Goal: Task Accomplishment & Management: Use online tool/utility

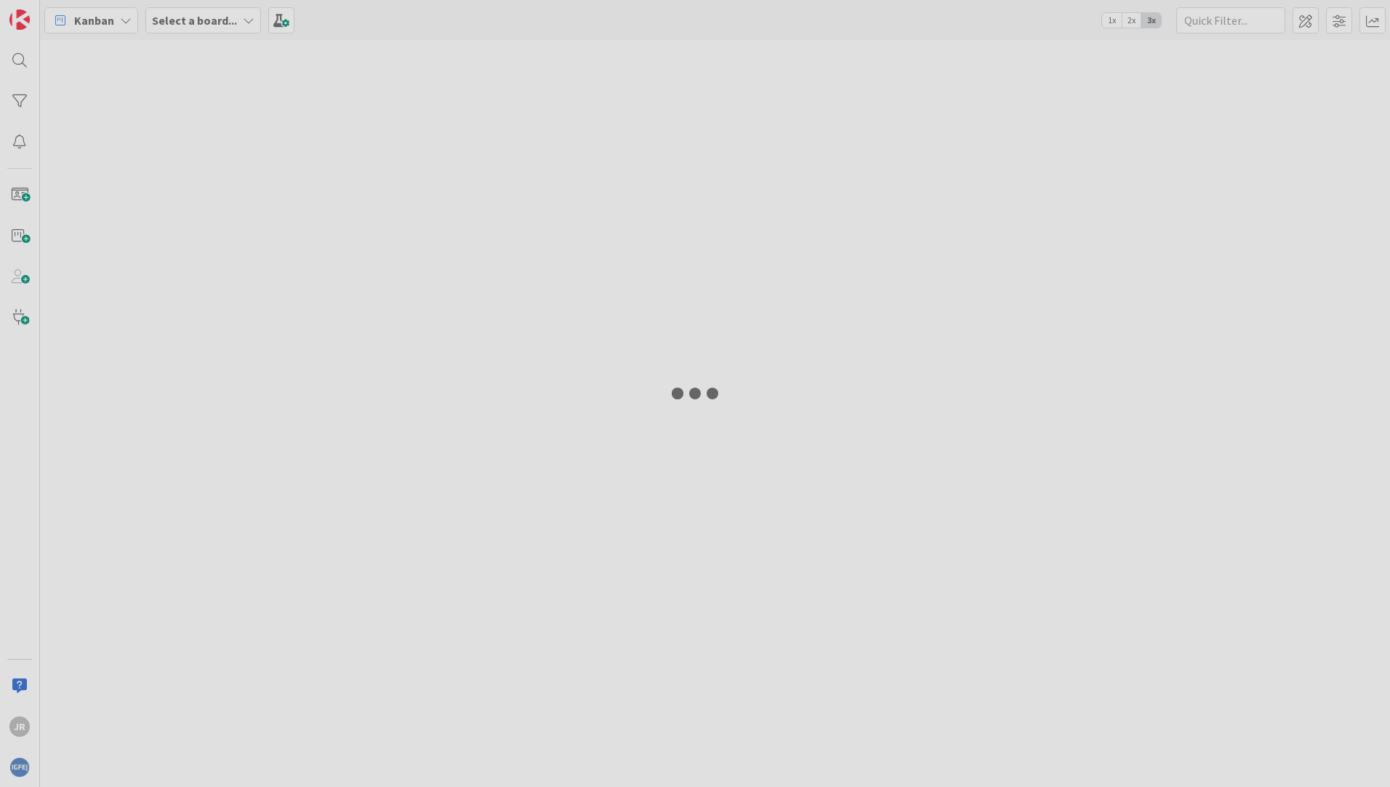
type input "herdeir"
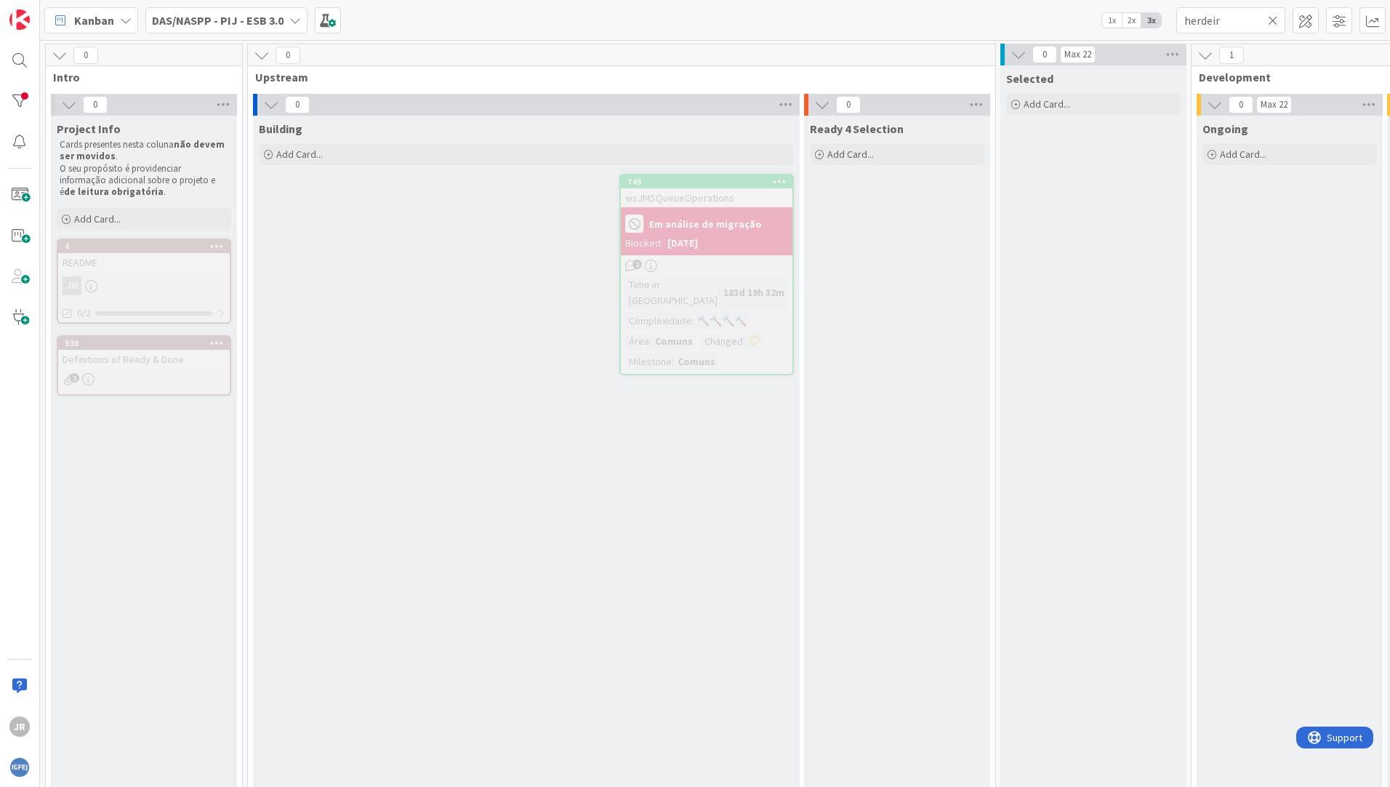
click at [244, 28] on span "DAS/NASPP - PIJ - ESB 3.0" at bounding box center [218, 20] width 132 height 17
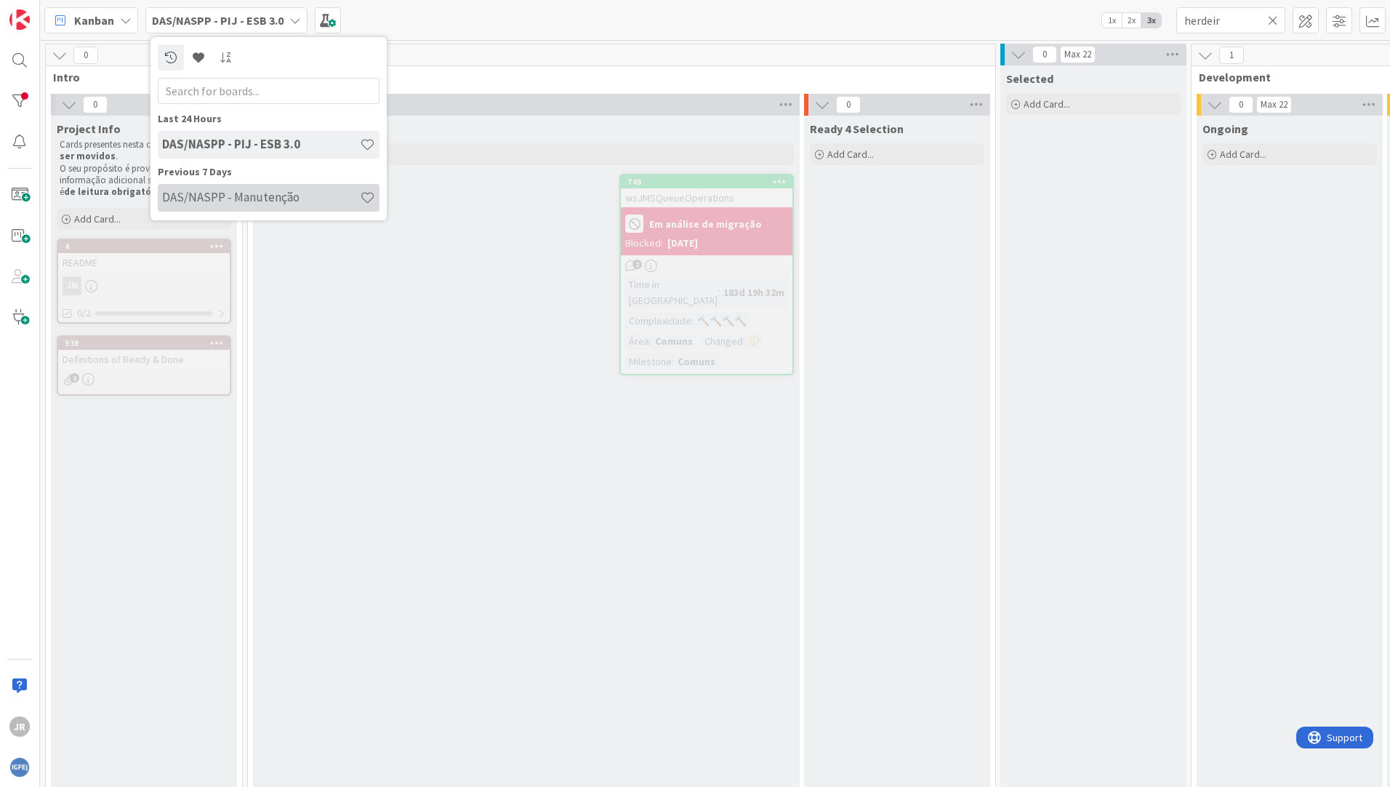
click at [220, 196] on h4 "DAS/NASPP - Manutenção" at bounding box center [261, 197] width 198 height 15
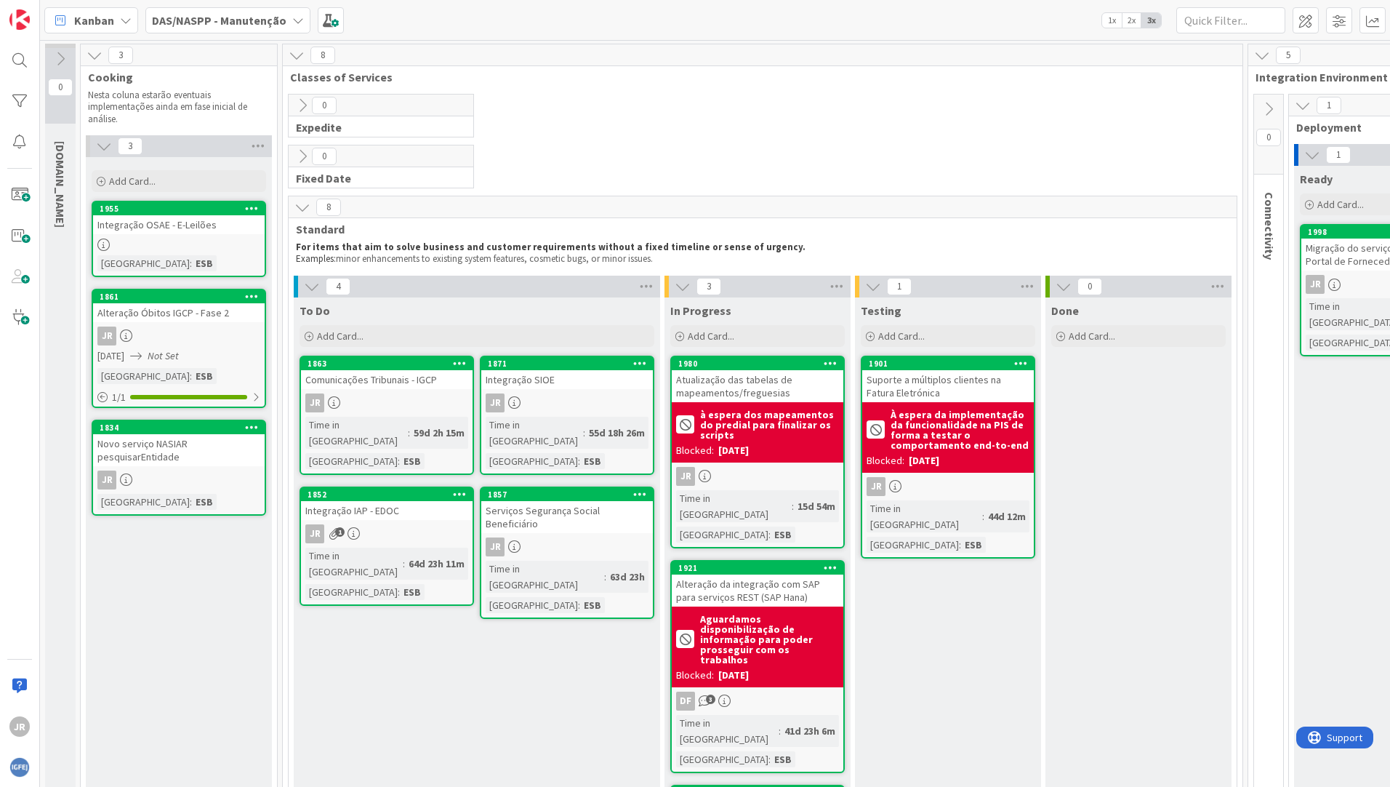
scroll to position [73, 0]
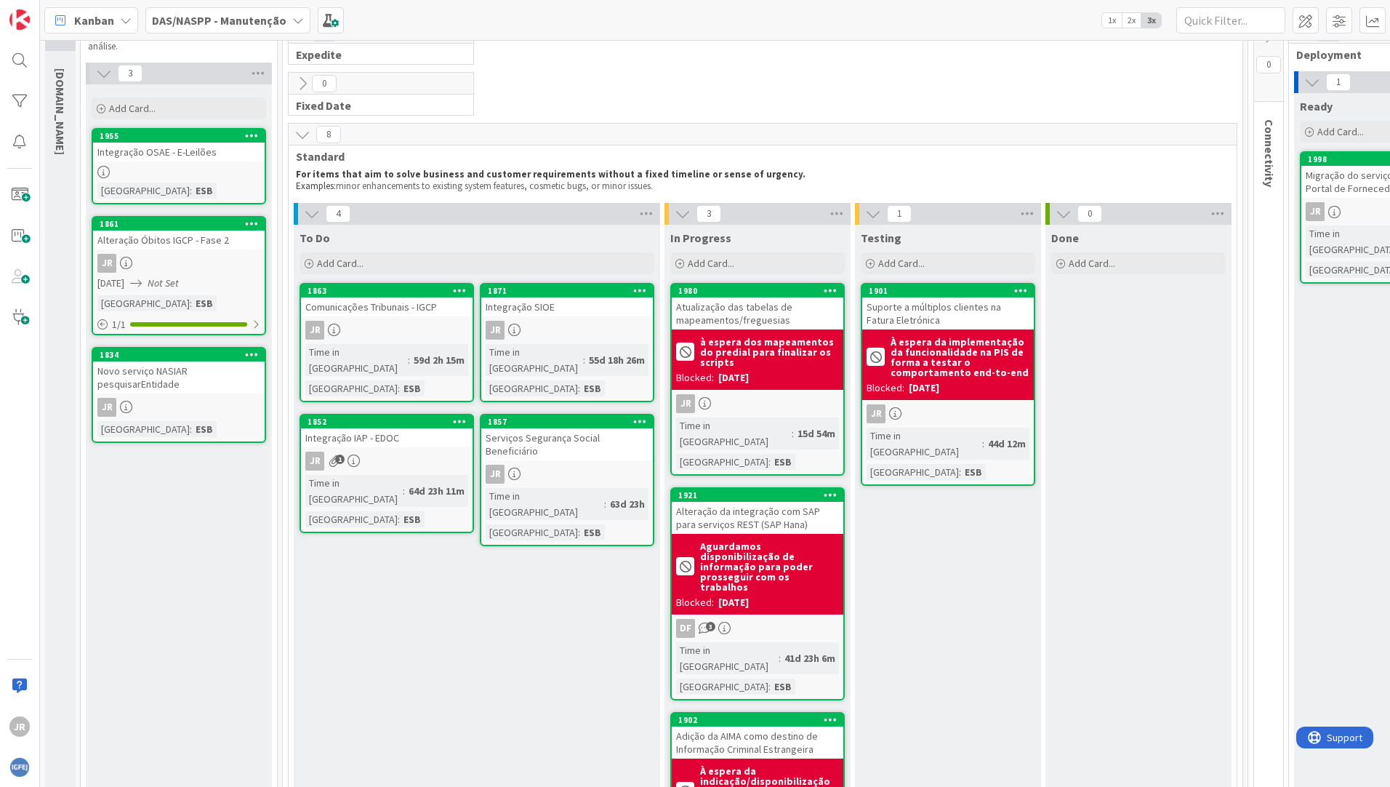
click at [502, 630] on div "To Do Add Card... 1871 Integração SIOE JR Time in Column : 55d 18h 26m Equipa :…" at bounding box center [477, 581] width 367 height 712
drag, startPoint x: 448, startPoint y: 662, endPoint x: 420, endPoint y: 662, distance: 28.4
click at [420, 662] on div "To Do Add Card... 1871 Integração SIOE JR Time in Column : 55d 18h 26m Equipa :…" at bounding box center [477, 581] width 367 height 712
click at [16, 197] on span at bounding box center [19, 194] width 29 height 29
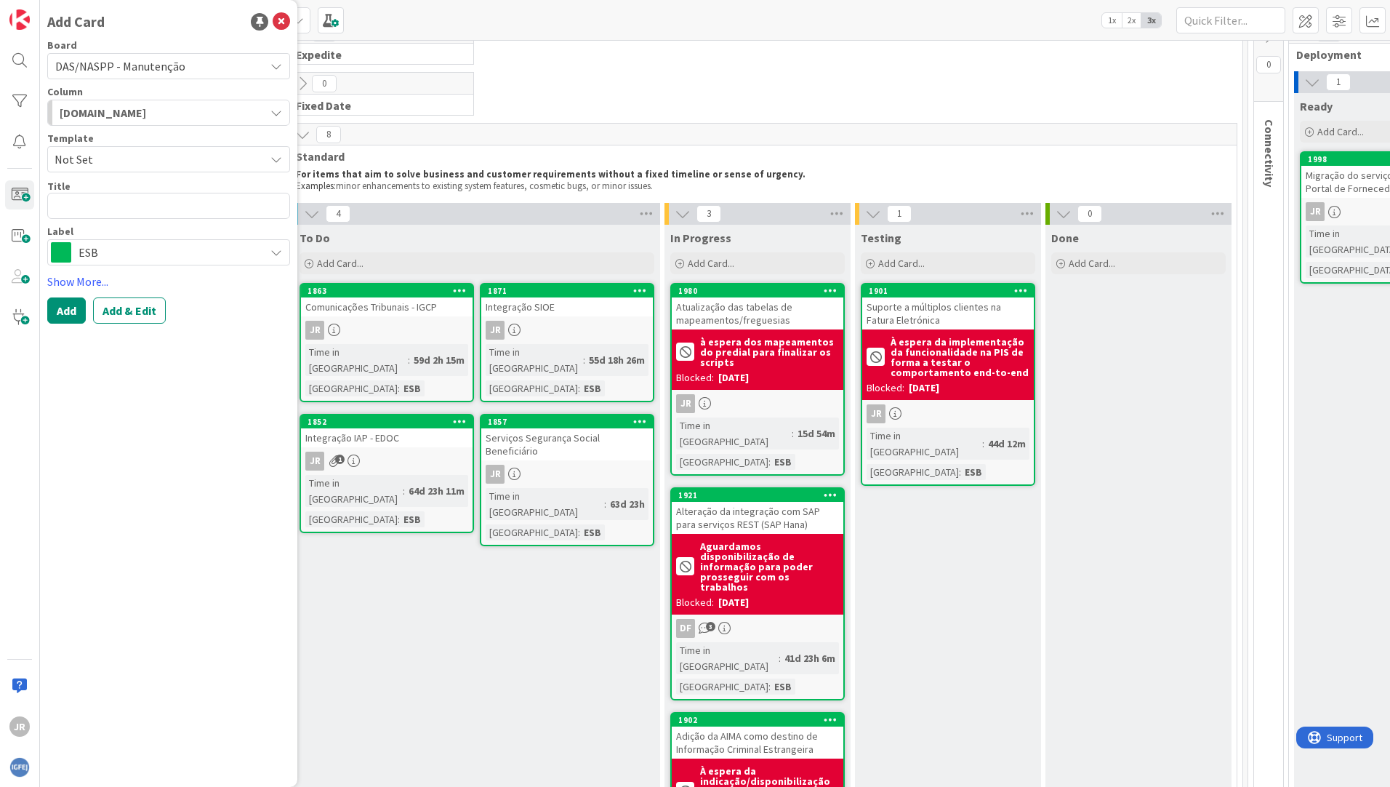
click at [272, 108] on icon "button" at bounding box center [277, 113] width 12 height 12
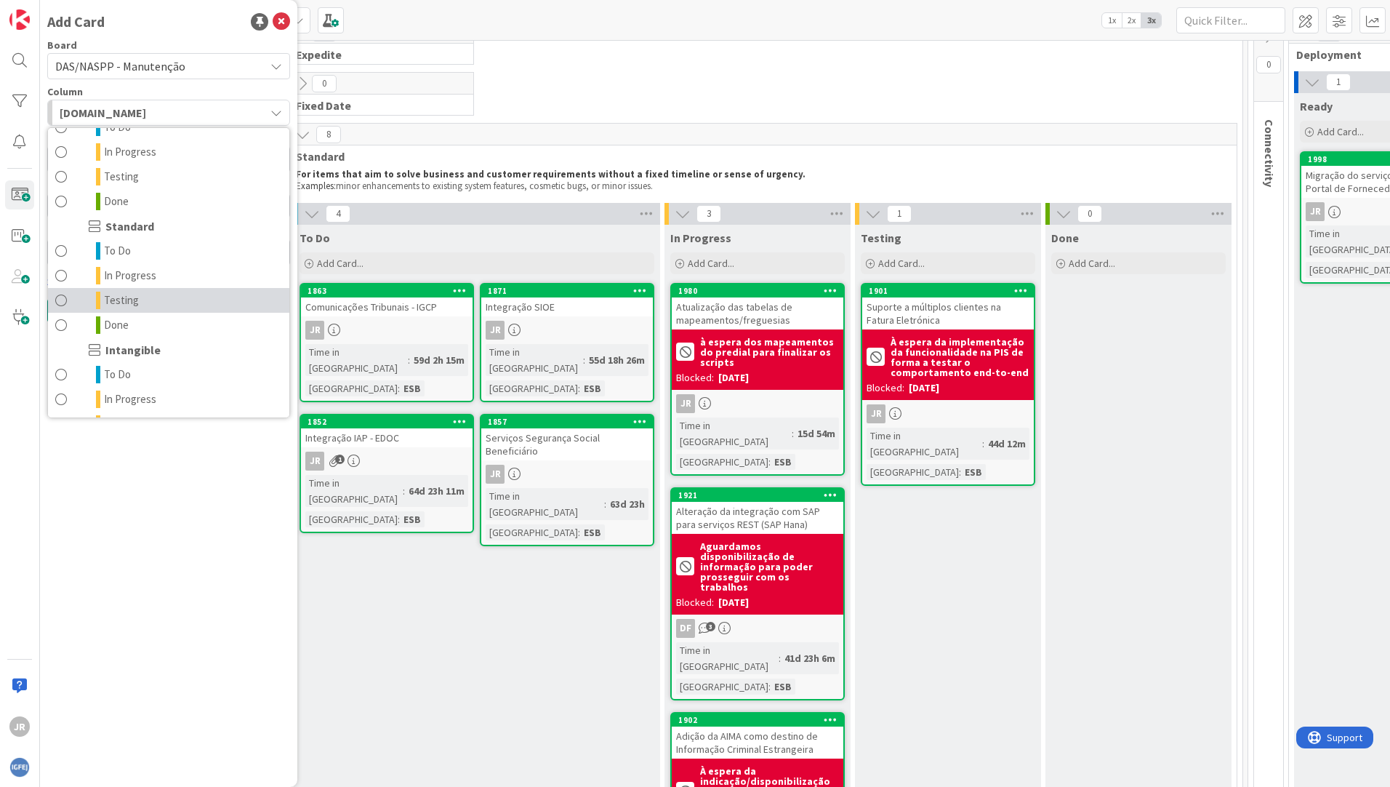
scroll to position [291, 0]
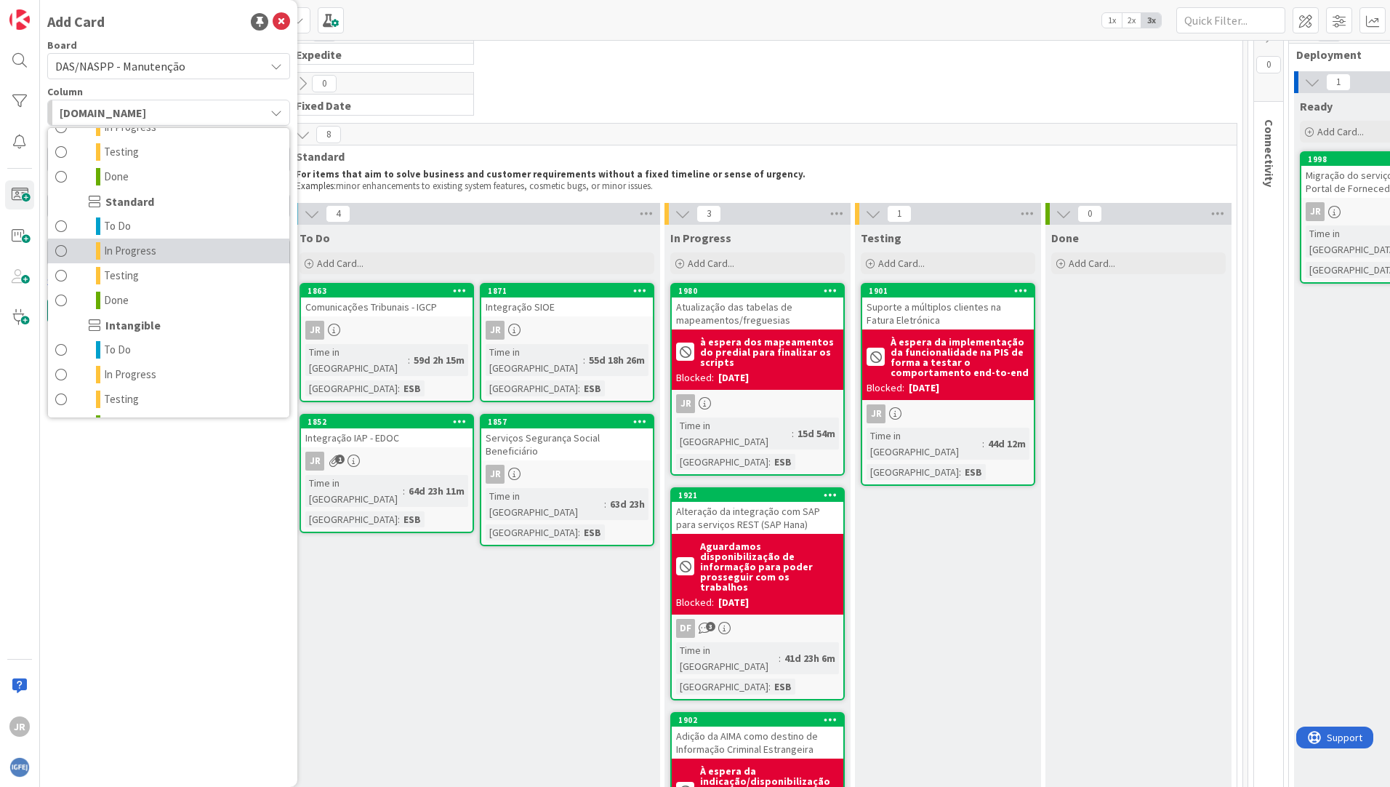
click at [172, 252] on link "In Progress" at bounding box center [168, 251] width 241 height 25
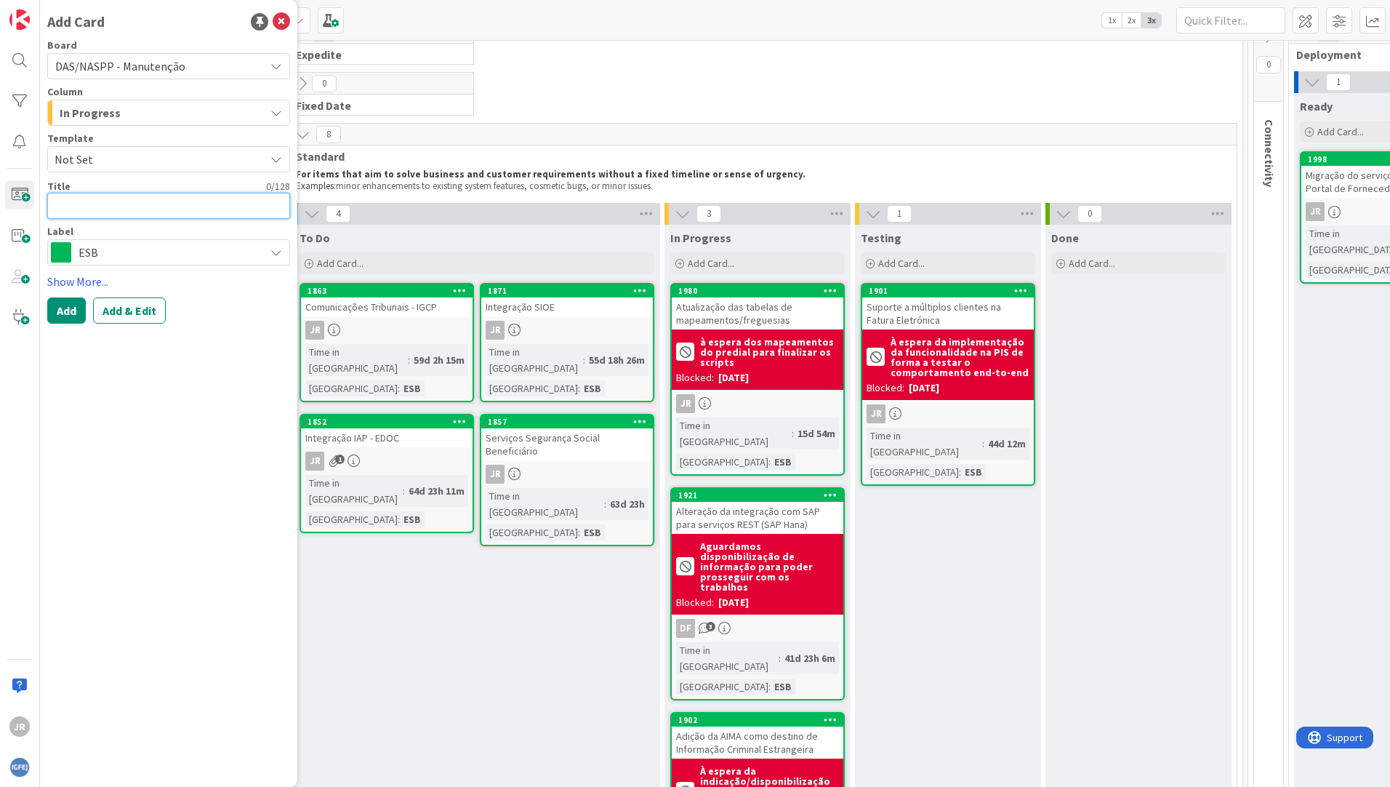
click at [163, 204] on textarea at bounding box center [168, 206] width 243 height 26
type textarea "x"
type textarea "A"
type textarea "x"
type textarea "Ad"
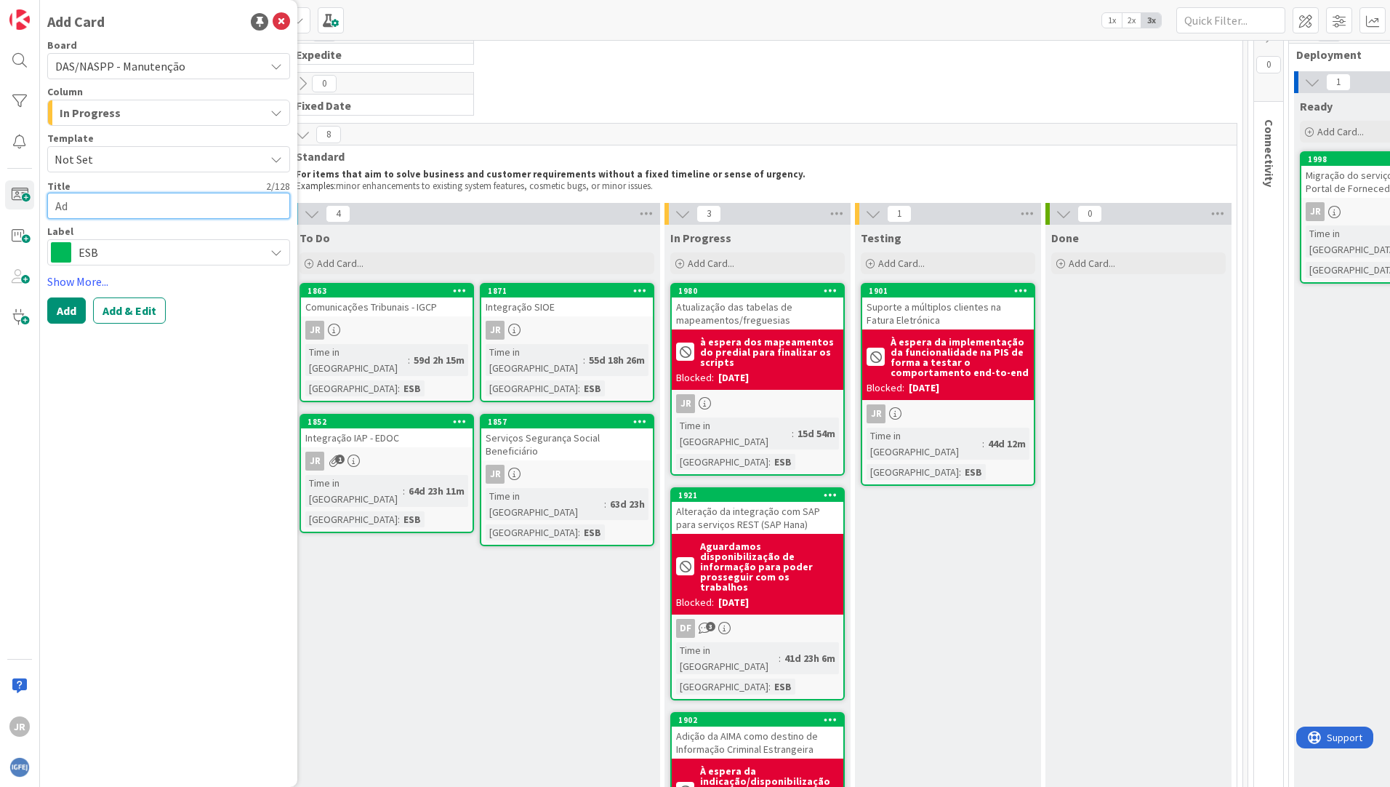
type textarea "x"
type textarea "Adi"
type textarea "x"
type textarea "Adiçã"
type textarea "x"
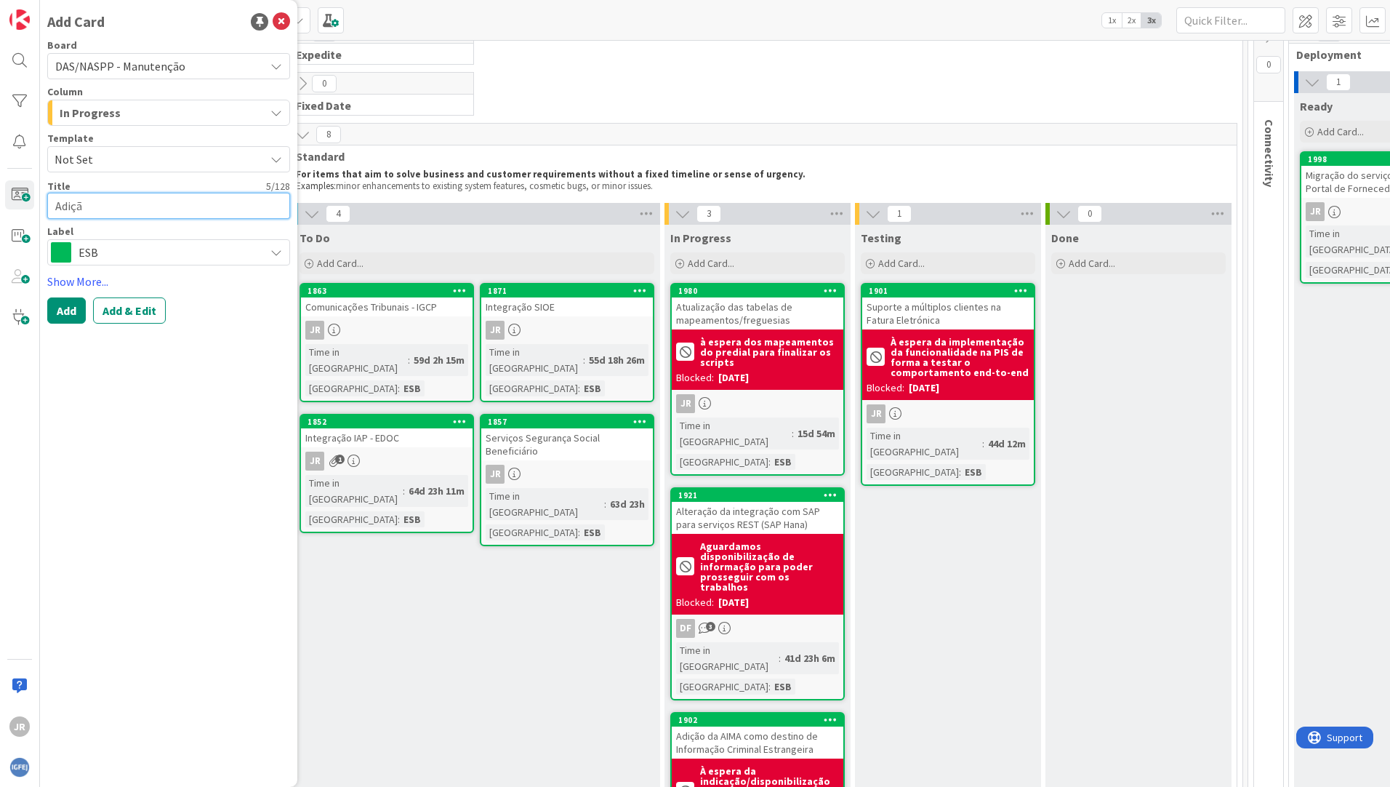
type textarea "Adição"
type textarea "x"
type textarea "Adição"
type textarea "x"
type textarea "Adição d"
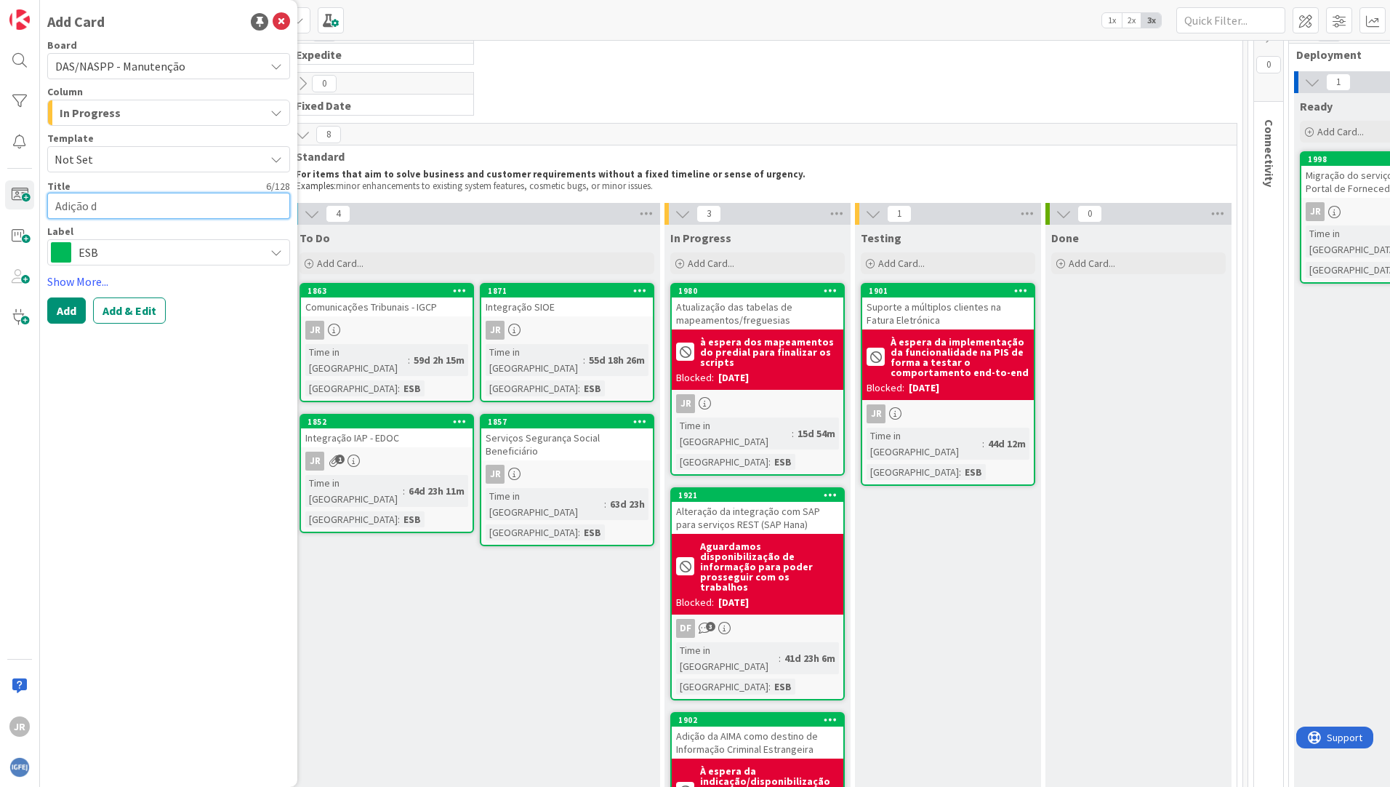
type textarea "x"
type textarea "Adição de"
type textarea "x"
type textarea "Adição de"
type textarea "x"
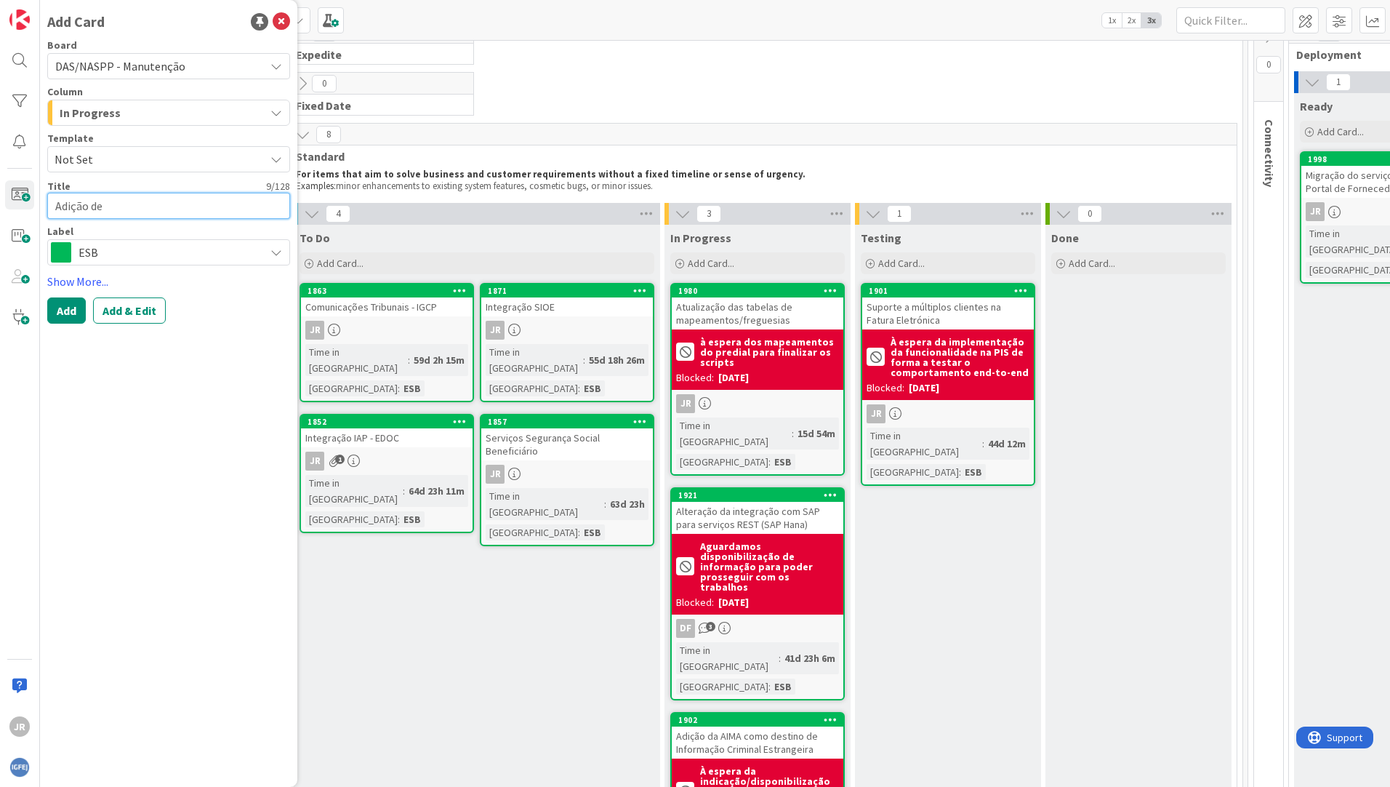
type textarea "Adição de l"
type textarea "x"
type textarea "Adição de lo"
type textarea "x"
type textarea "Adição de log"
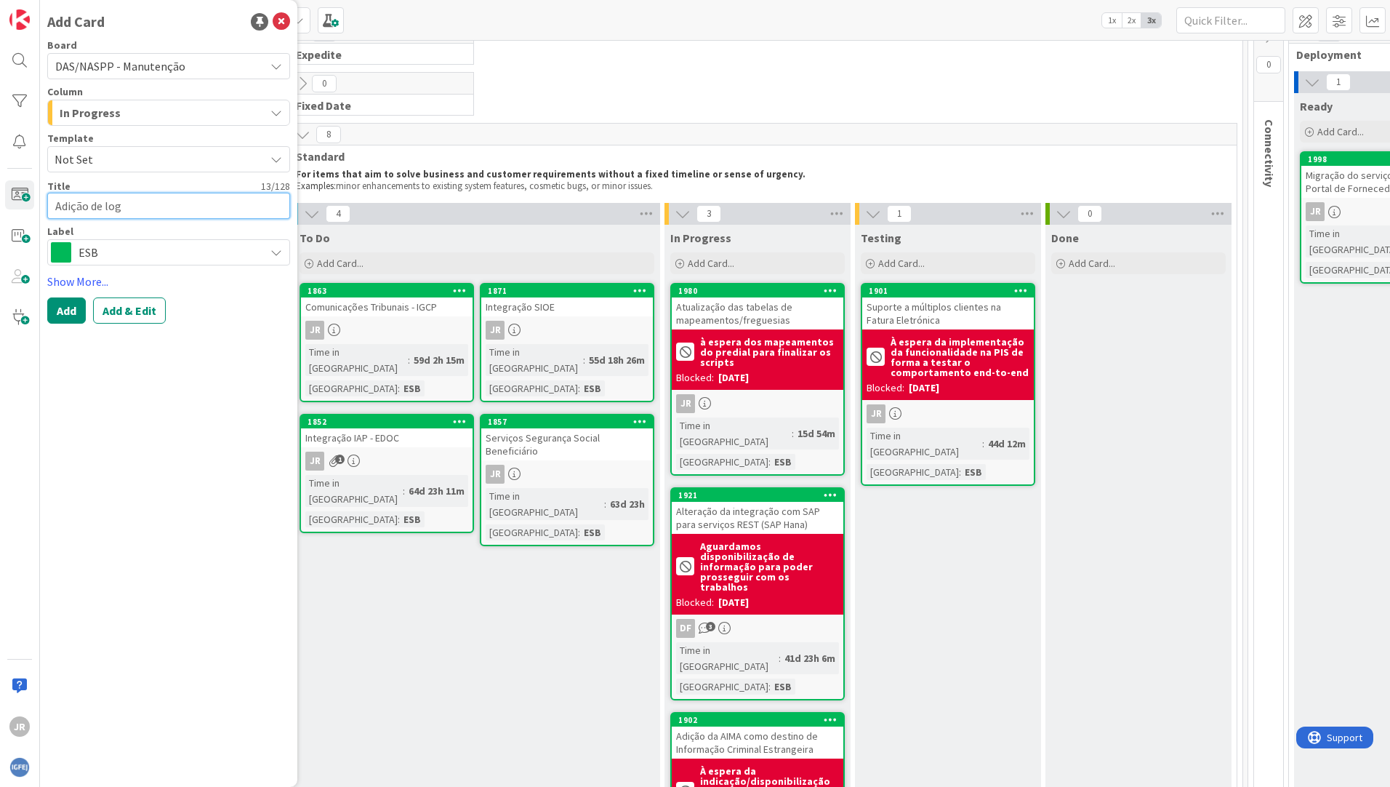
type textarea "x"
type textarea "Adição de logs"
type textarea "x"
type textarea "Adição de logs"
type textarea "x"
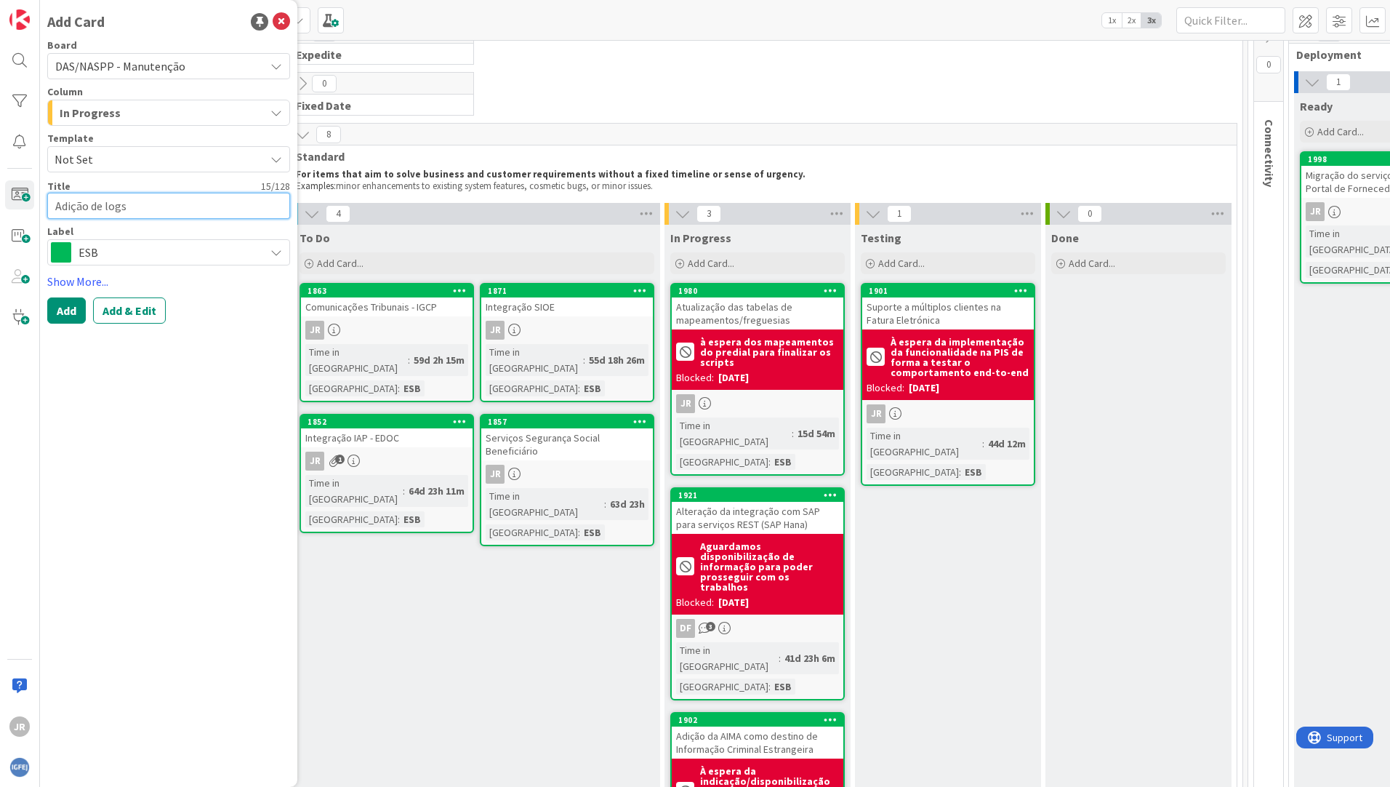
type textarea "Adição de logs à"
type textarea "x"
type textarea "Adição de logs às"
type textarea "x"
type textarea "Adição de logs às"
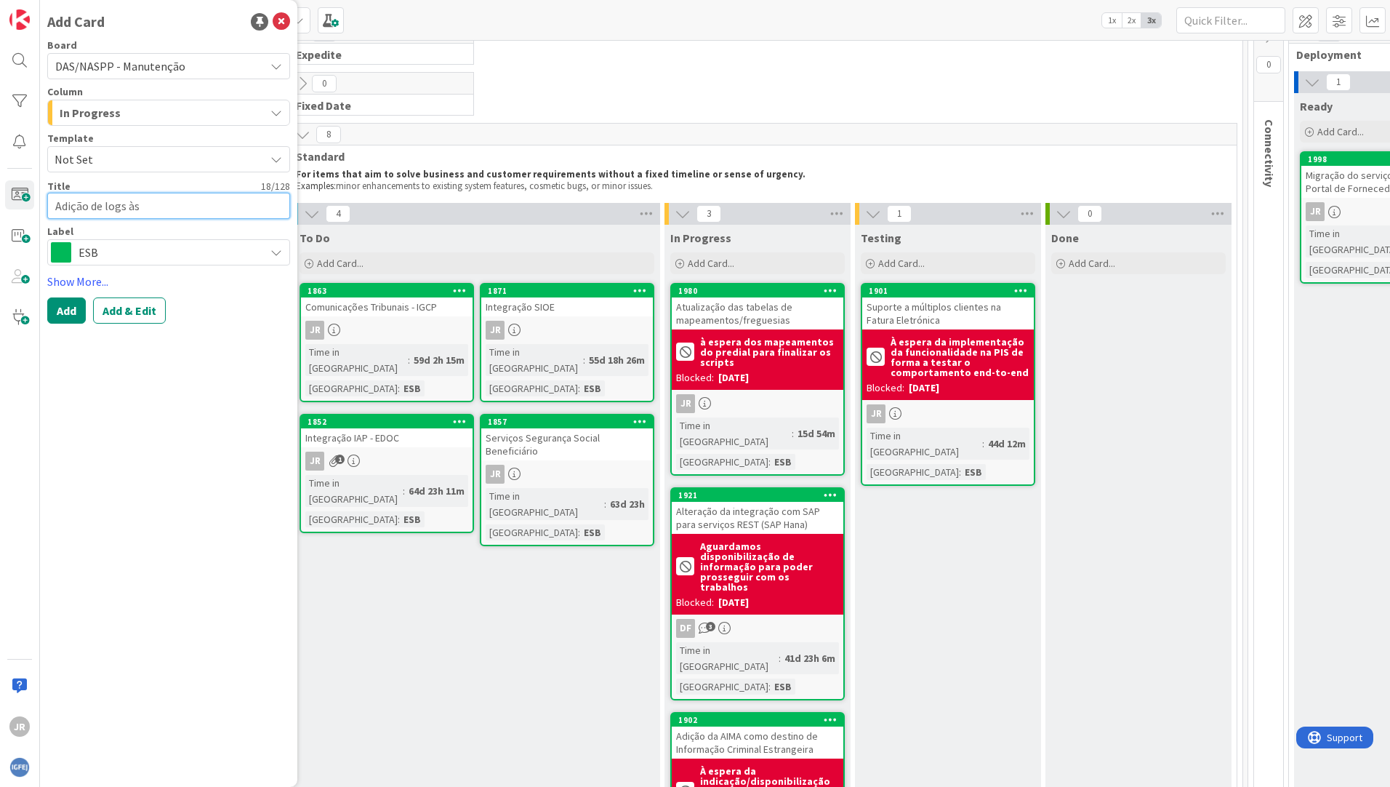
type textarea "x"
type textarea "Adição de logs às i"
type textarea "x"
type textarea "Adição de logs às in"
type textarea "x"
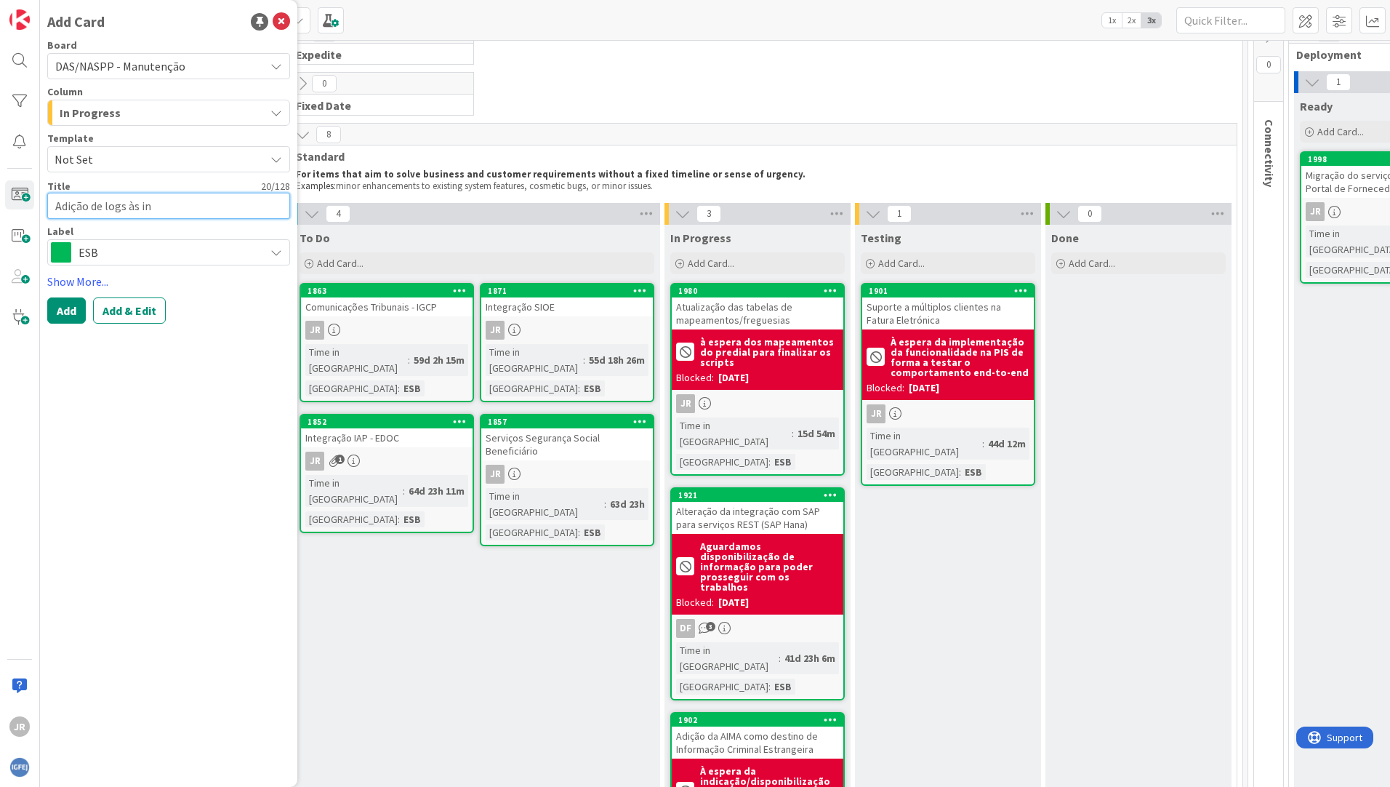
type textarea "Adição de logs às inv"
type textarea "x"
type textarea "Adição de logs às invo"
type textarea "x"
type textarea "Adição de logs às invoc"
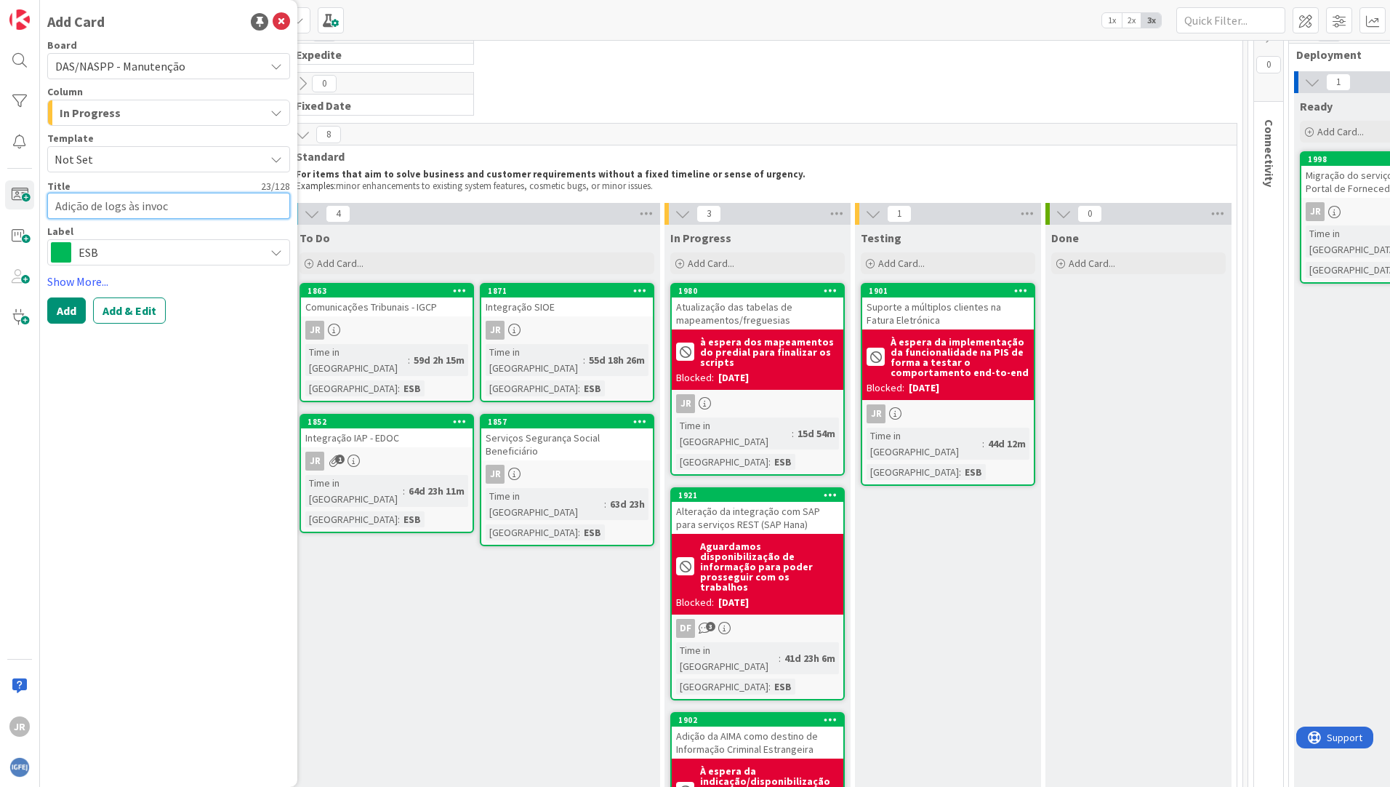
type textarea "x"
type textarea "Adição de logs às invoca"
type textarea "x"
type textarea "Adição de logs às invocaç"
type textarea "x"
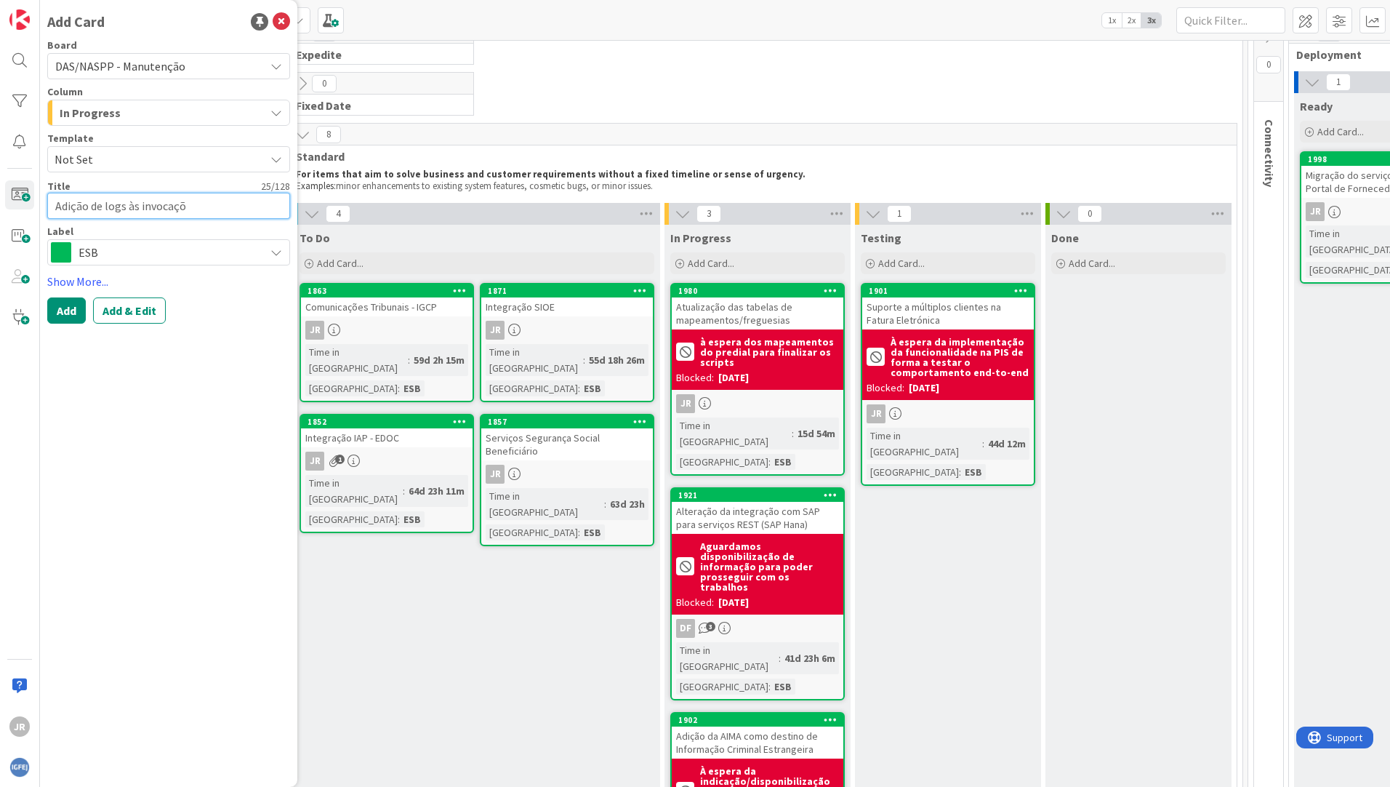
type textarea "Adição de logs às invocaçõe"
type textarea "x"
type textarea "Adição de logs às invocações"
type textarea "x"
type textarea "Adição de logs às invocações"
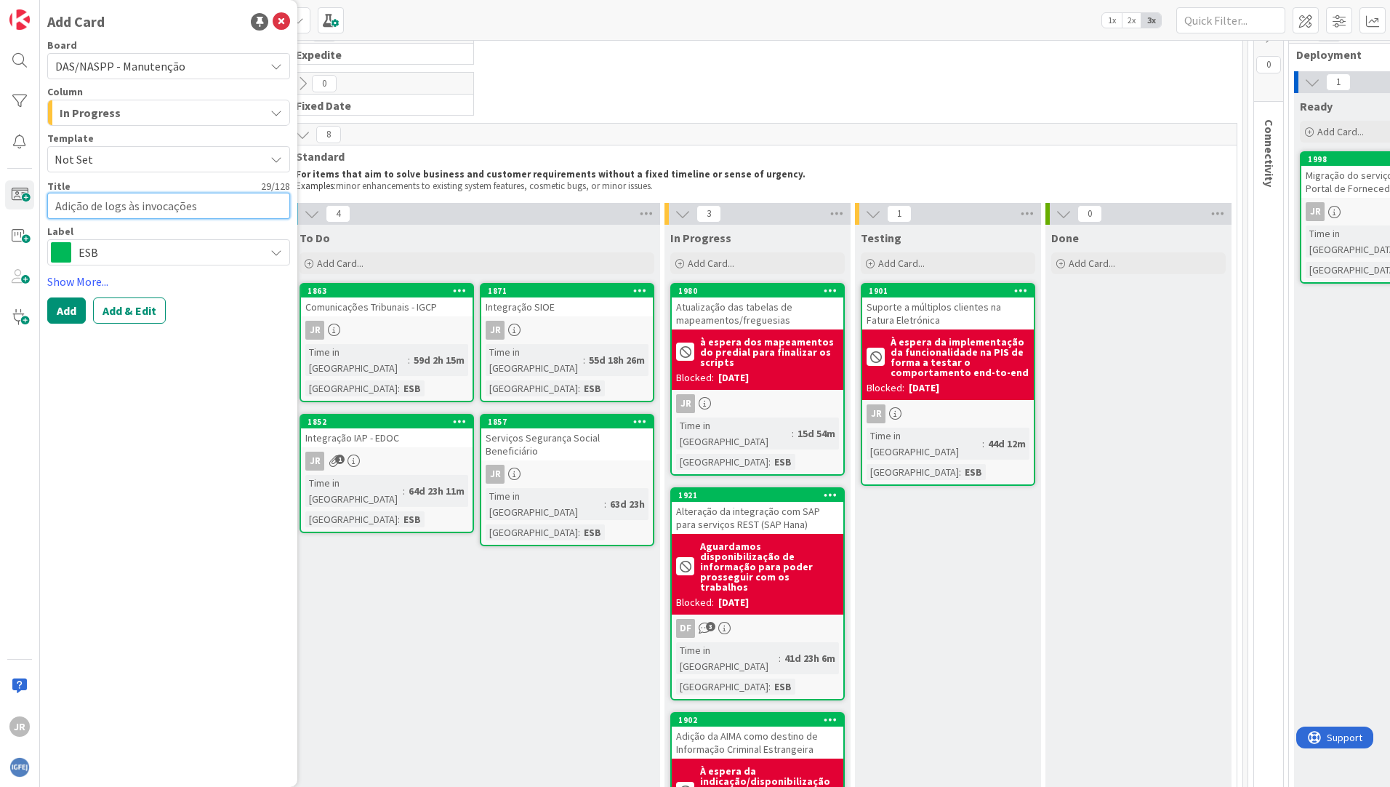
type textarea "x"
type textarea "Adição de logs às invocações d"
type textarea "x"
type textarea "Adição de logs às invocações do"
type textarea "x"
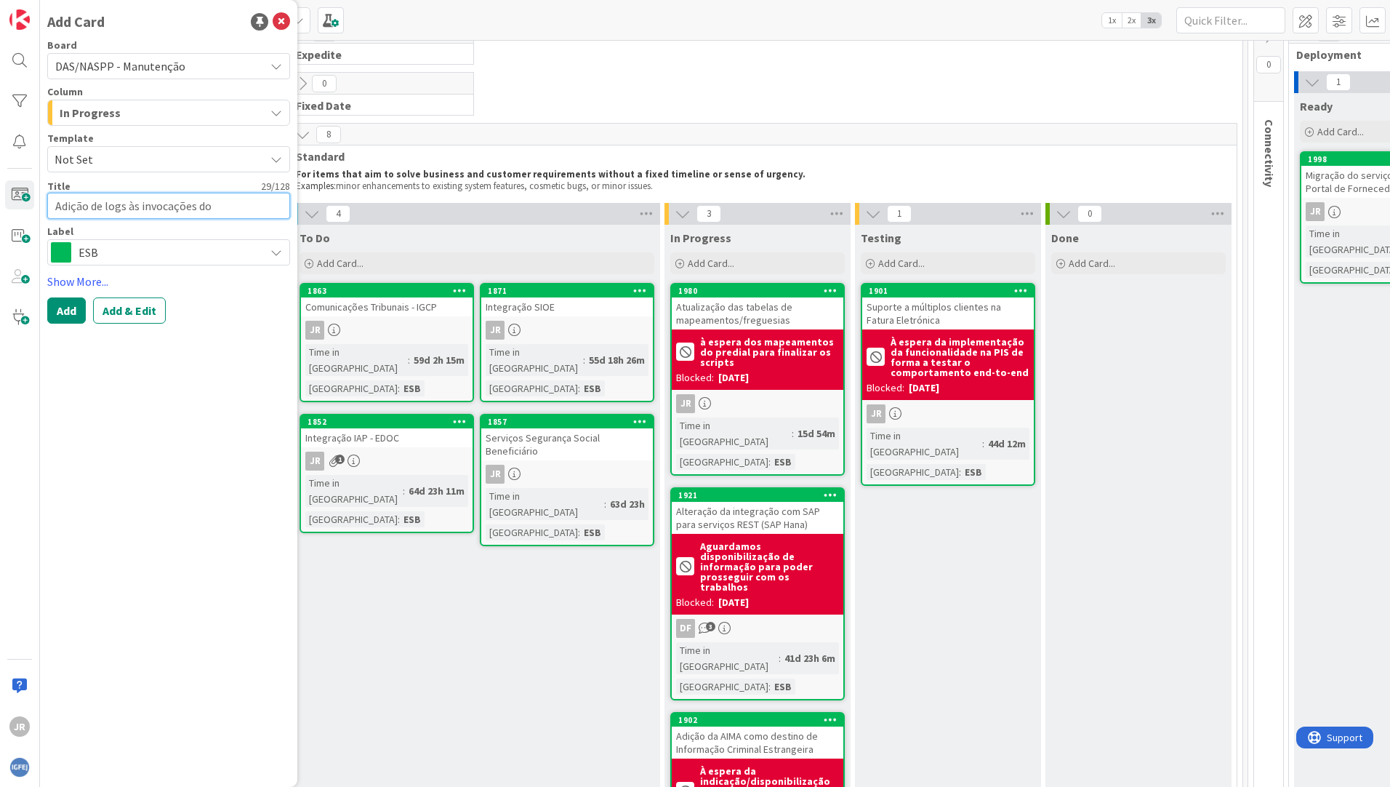
type textarea "Adição de logs às invocações do"
type textarea "x"
type textarea "Adição de logs às invocações do P"
type textarea "x"
type textarea "Adição de logs às invocações do Pe"
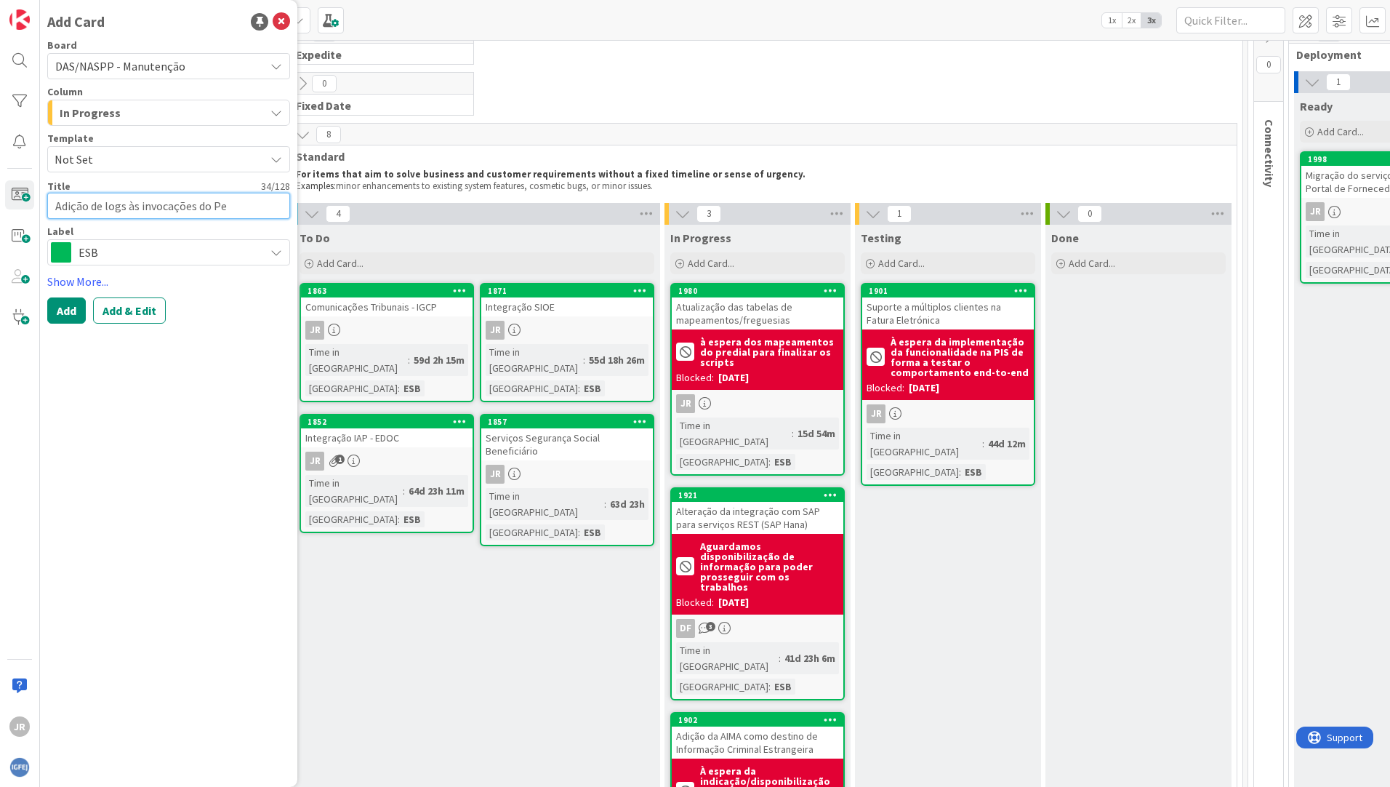
type textarea "x"
type textarea "Adição de logs às invocações do Pes"
type textarea "x"
type textarea "Adição de logs às invocações do Pesq"
type textarea "x"
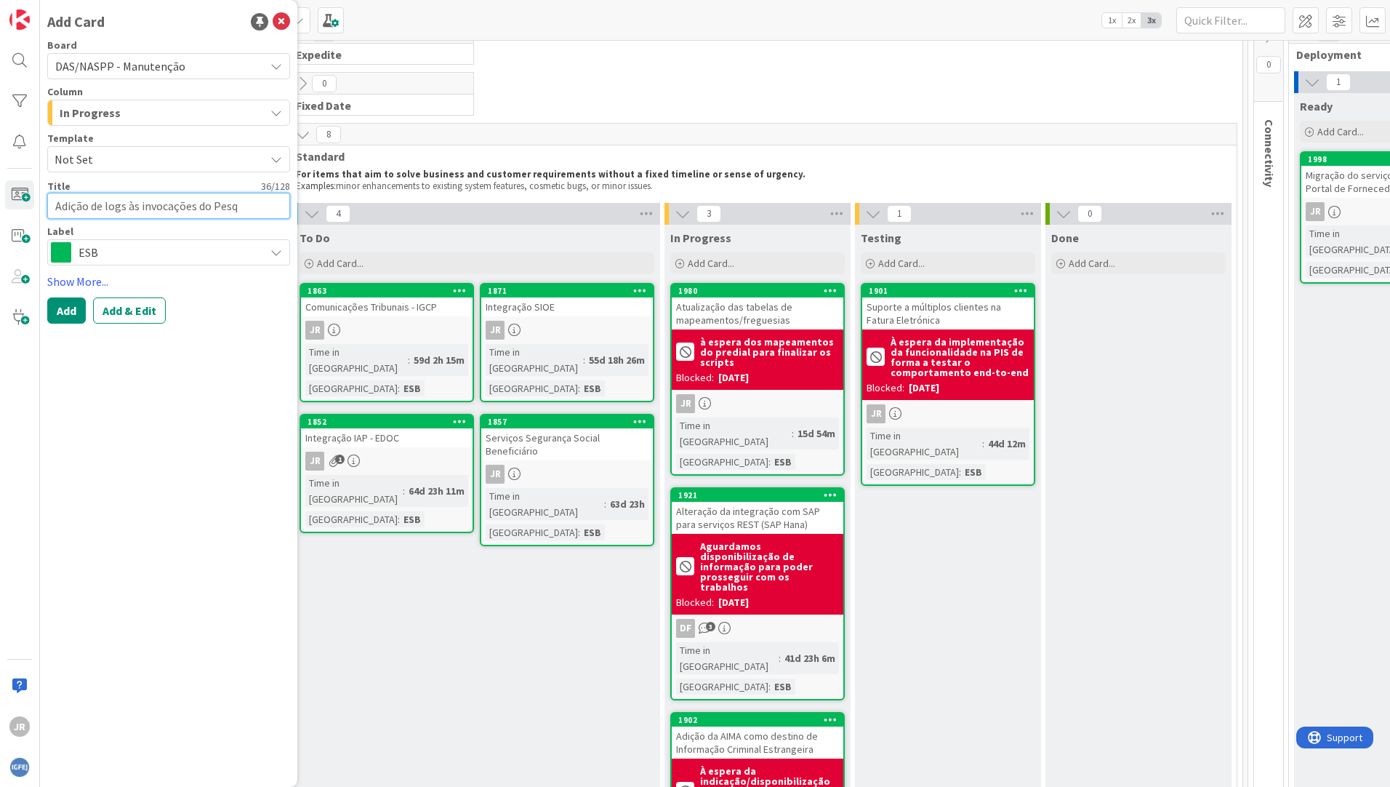
type textarea "Adição de logs às invocações do Pesqu"
type textarea "x"
type textarea "Adição de logs às invocações do Pesqui"
type textarea "x"
type textarea "Adição de logs às invocações do Pesquis"
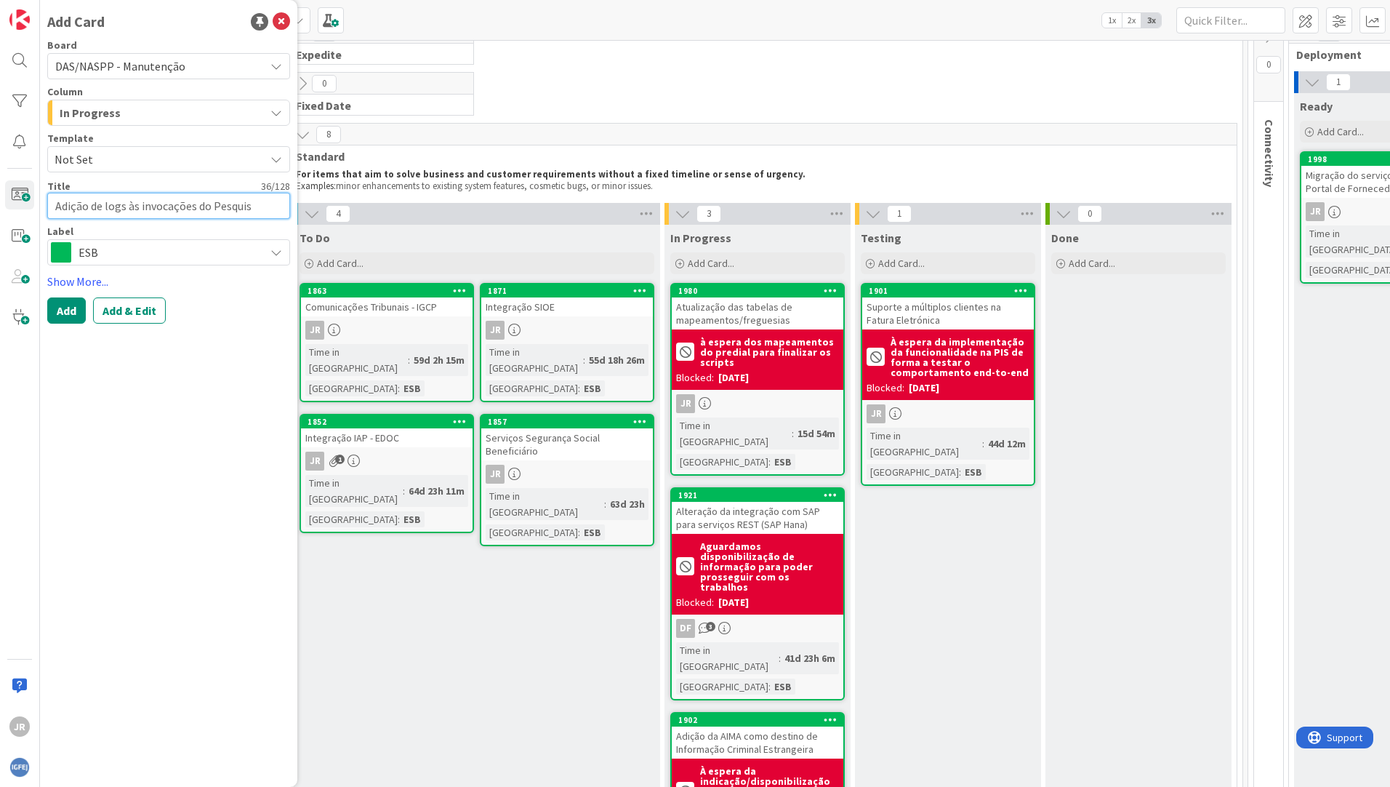
type textarea "x"
type textarea "Adição de logs às invocações do Pesquisa"
type textarea "x"
type textarea "Adição de logs às invocações do PesquisaN"
type textarea "x"
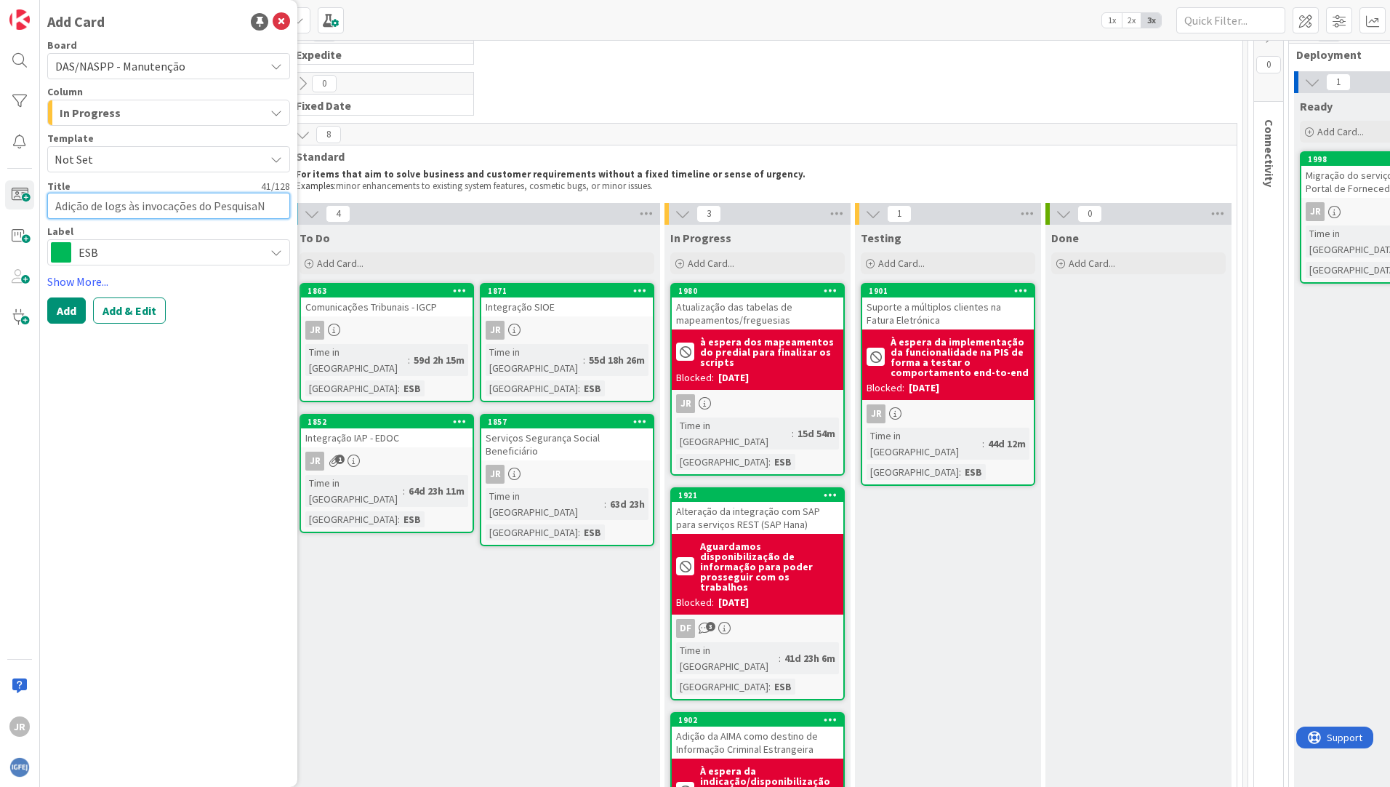
type textarea "Adição de logs às invocações do PesquisaNi"
type textarea "x"
type textarea "Adição de logs às invocações do PesquisaNic"
click at [92, 284] on link "Show More..." at bounding box center [168, 281] width 243 height 17
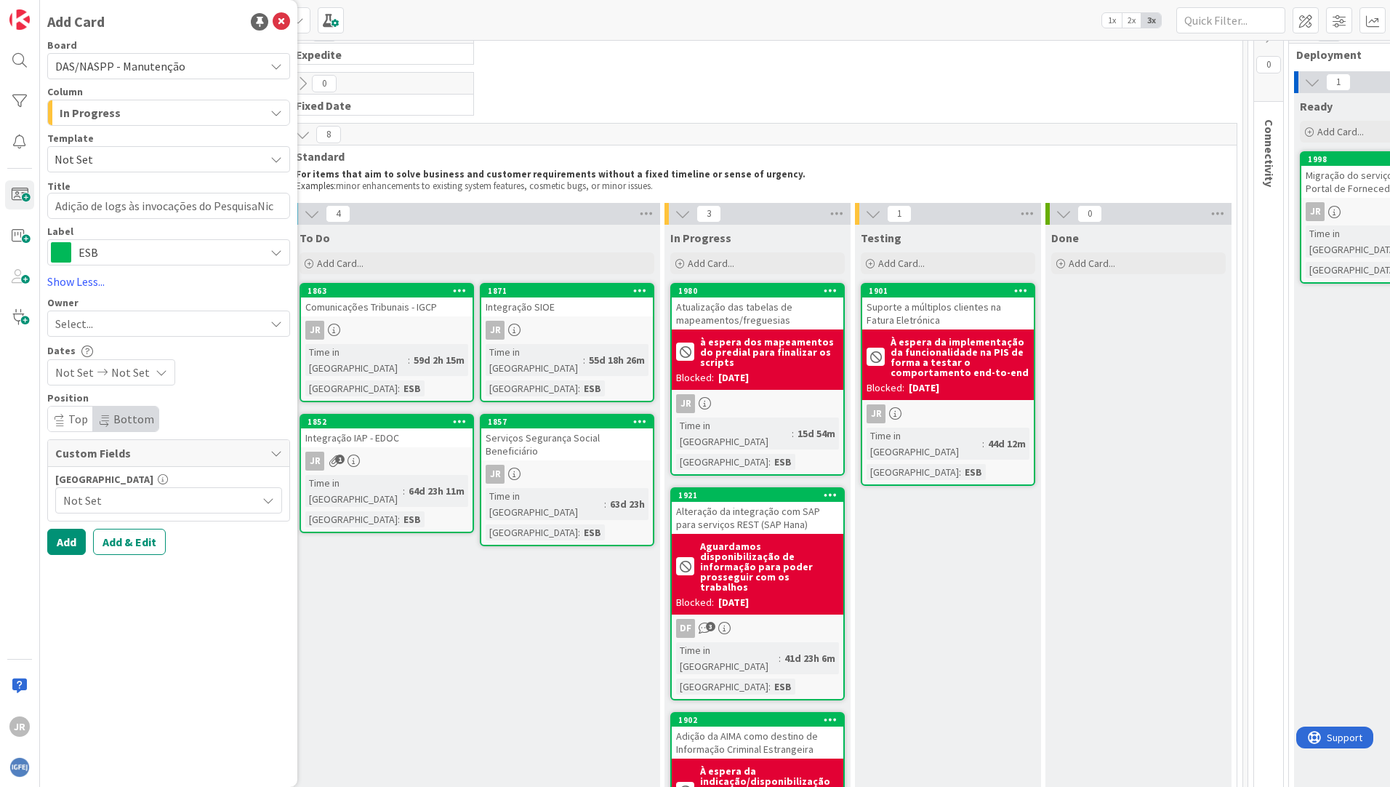
click at [156, 319] on div "Select..." at bounding box center [159, 323] width 209 height 17
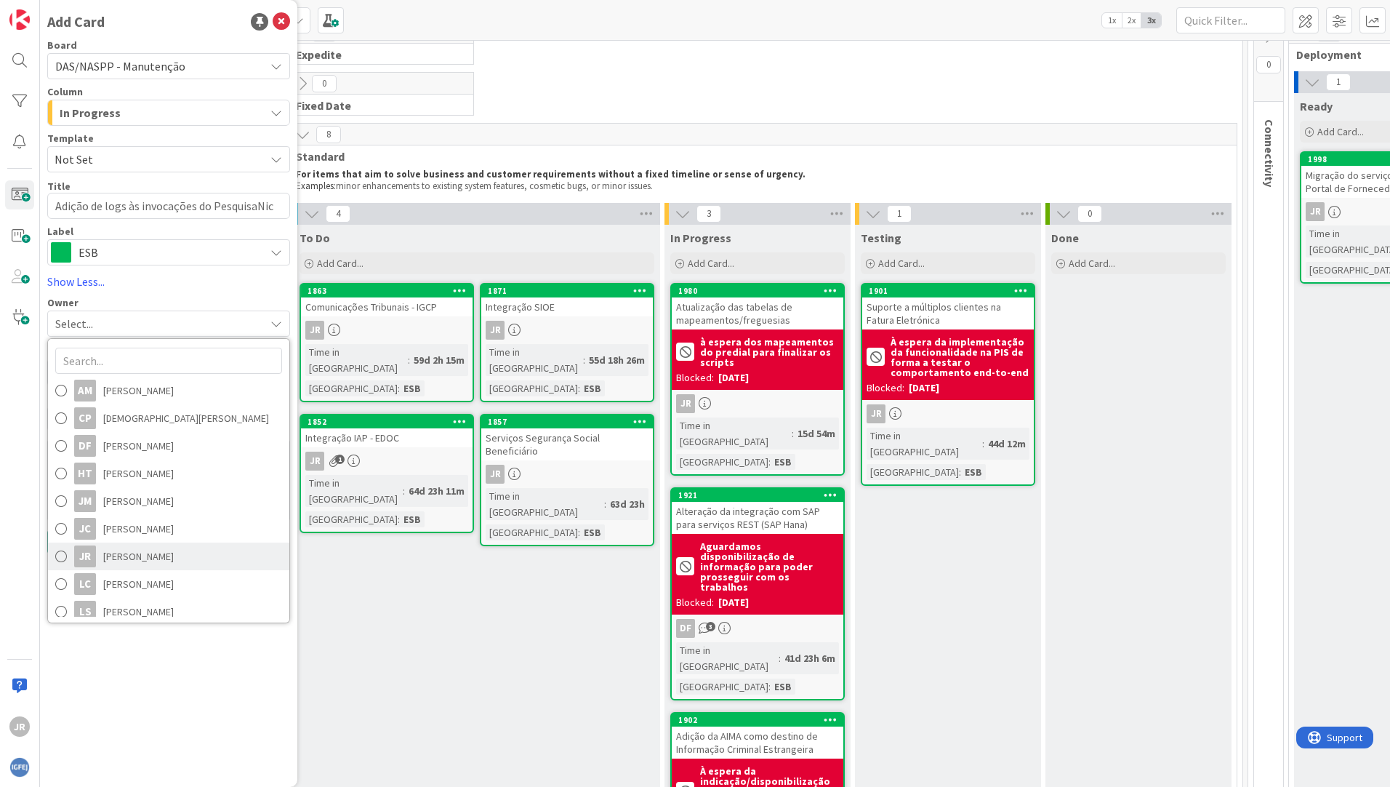
click at [121, 556] on span "João Reis" at bounding box center [138, 556] width 71 height 22
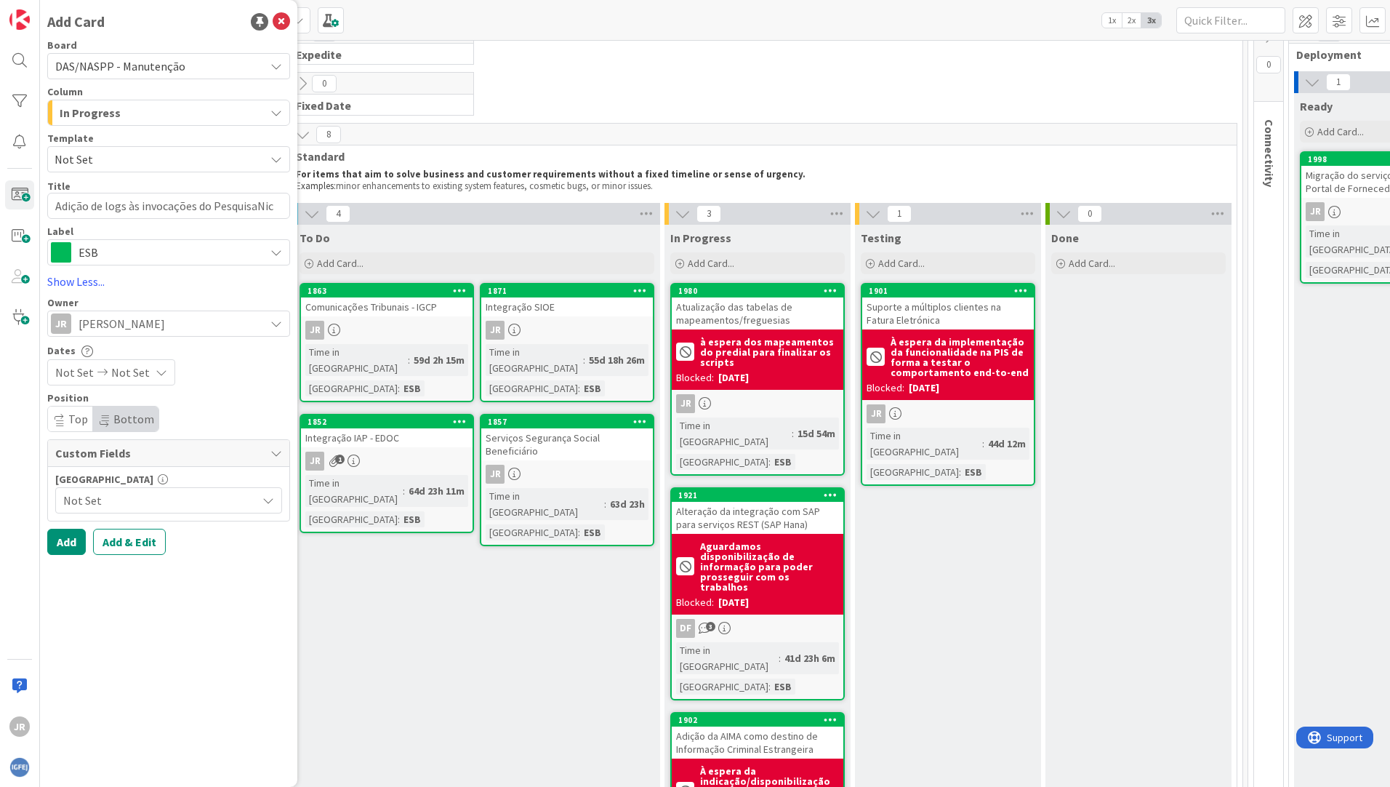
click at [235, 454] on span "Custom Fields" at bounding box center [159, 452] width 208 height 17
click at [164, 459] on span "Custom Fields" at bounding box center [159, 452] width 208 height 17
click at [102, 503] on span "Not Set" at bounding box center [156, 500] width 186 height 20
click at [85, 566] on span "ESB" at bounding box center [178, 562] width 191 height 22
type textarea "x"
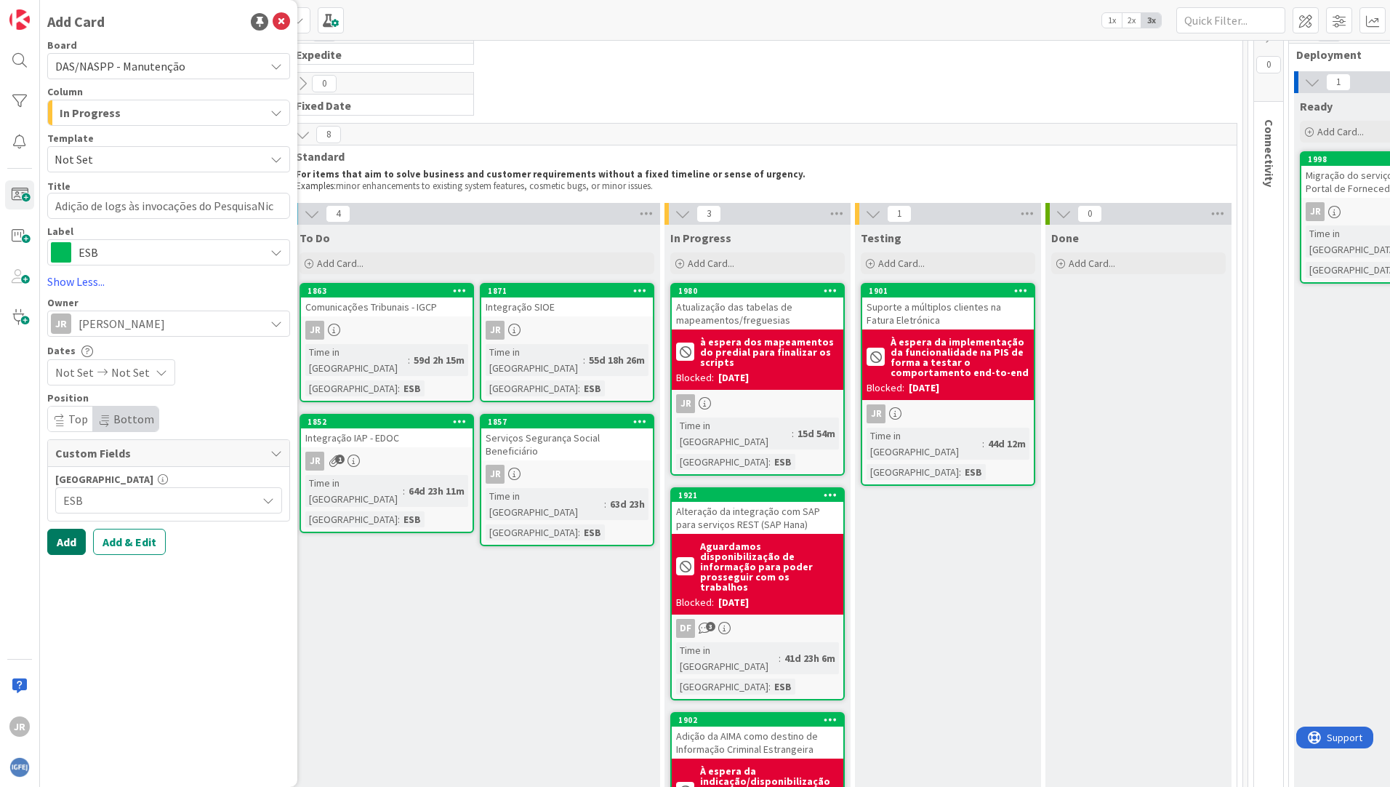
click at [66, 544] on button "Add" at bounding box center [66, 542] width 39 height 26
click at [68, 542] on button "Add" at bounding box center [66, 542] width 39 height 26
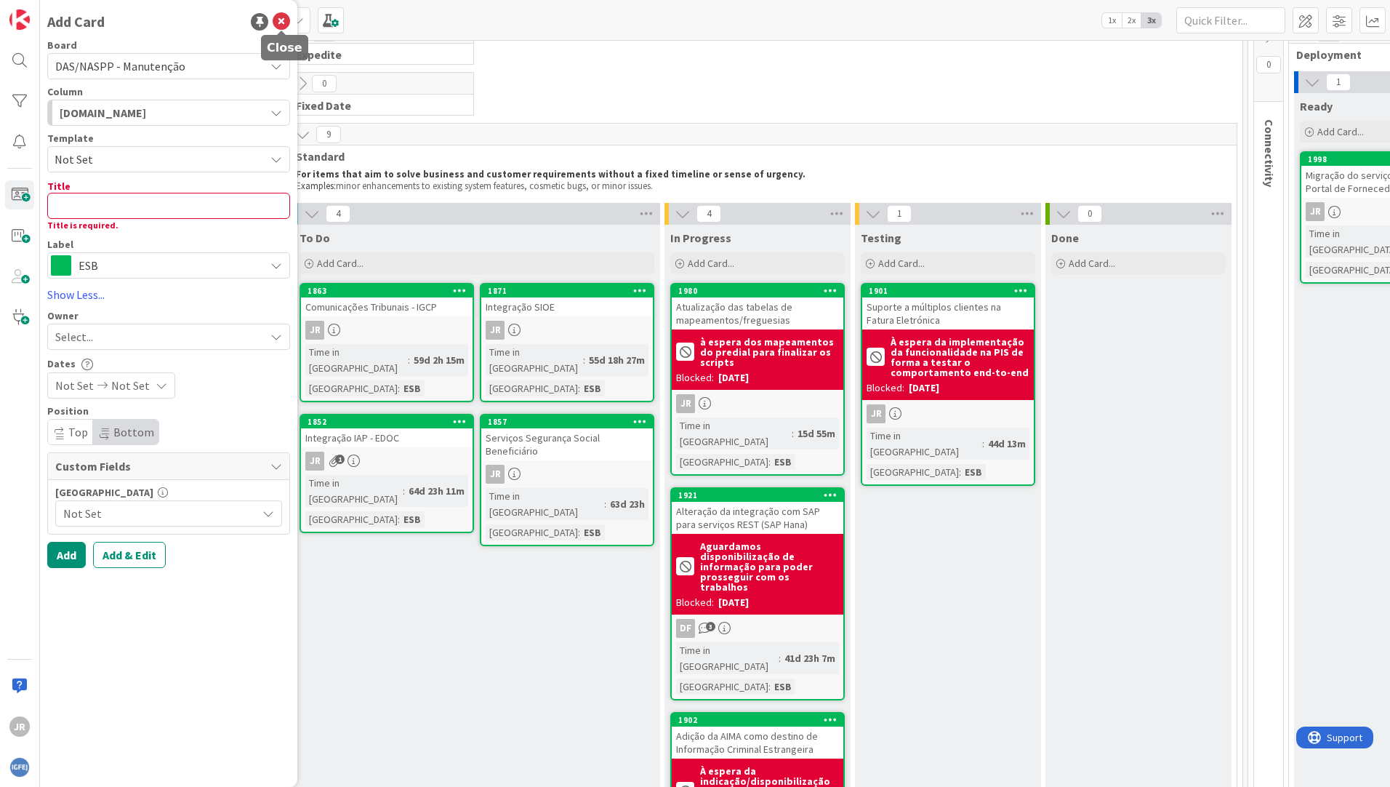
click at [278, 17] on icon at bounding box center [281, 21] width 17 height 17
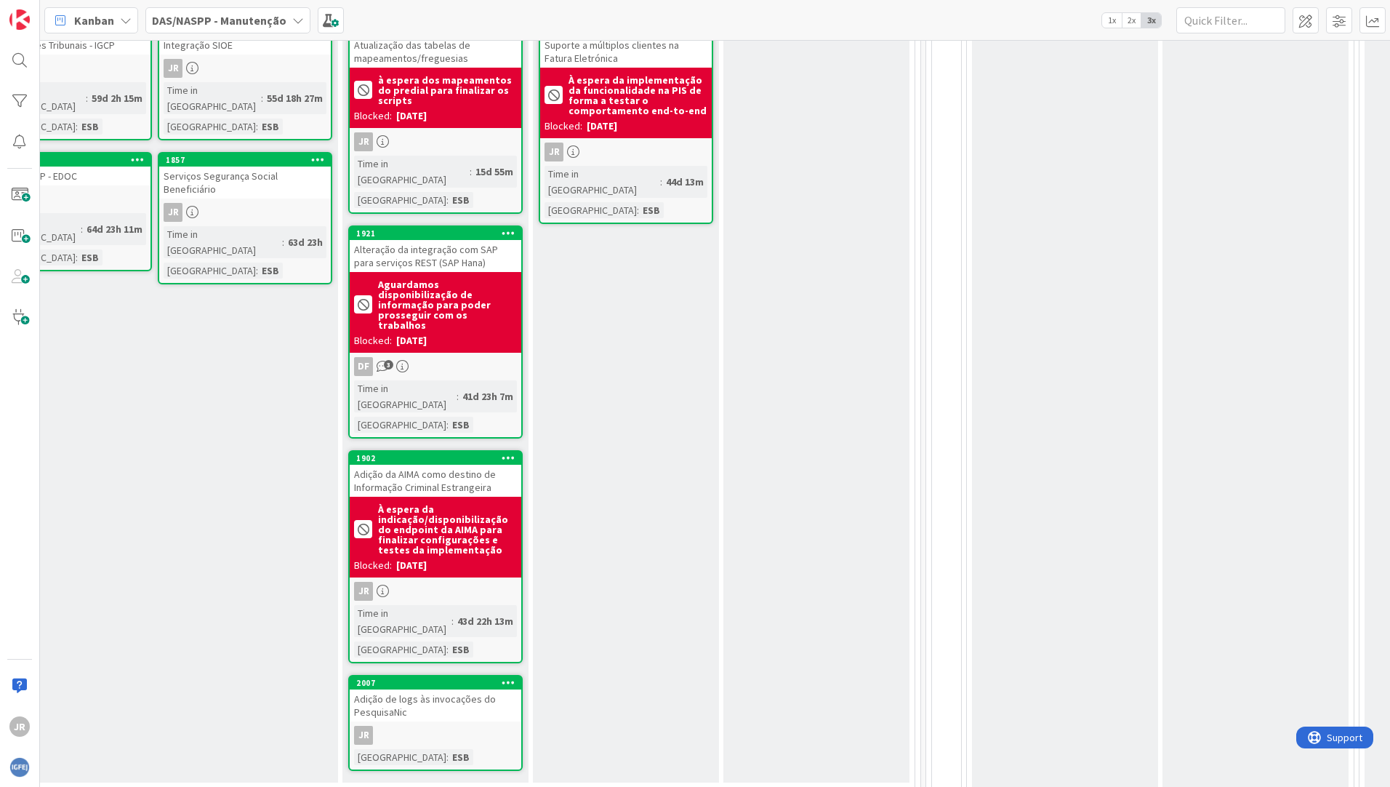
scroll to position [337, 322]
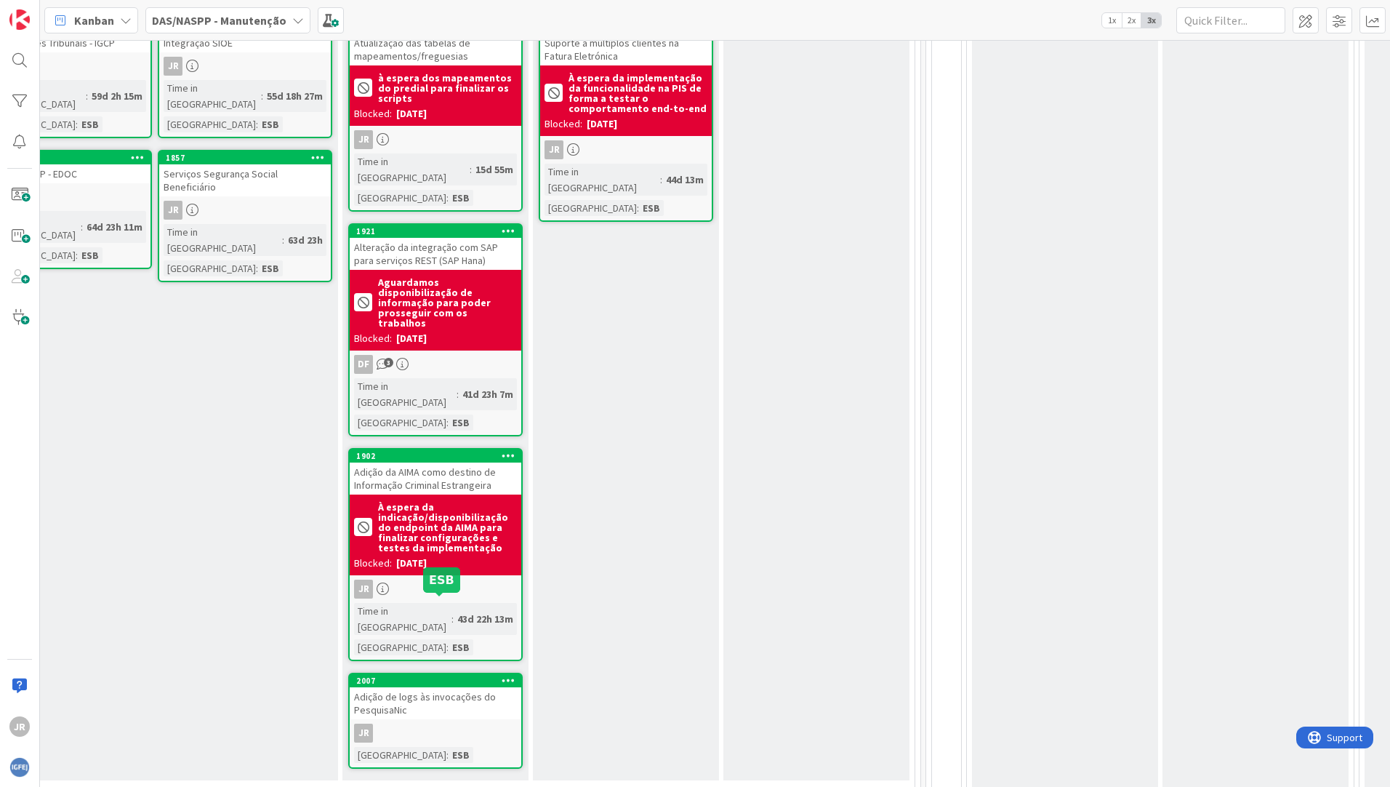
click at [431, 676] on div "2007" at bounding box center [438, 681] width 165 height 10
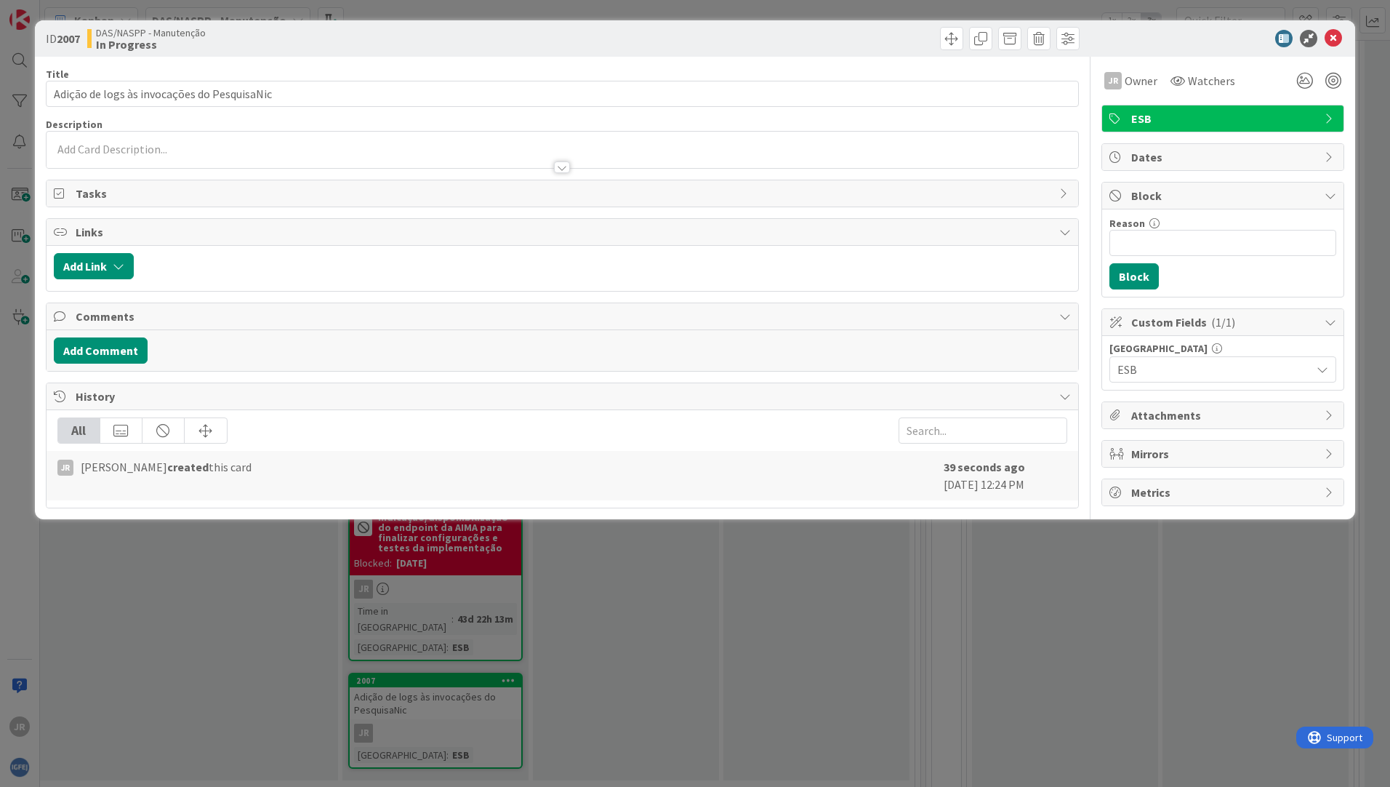
click at [165, 140] on div at bounding box center [563, 150] width 1032 height 36
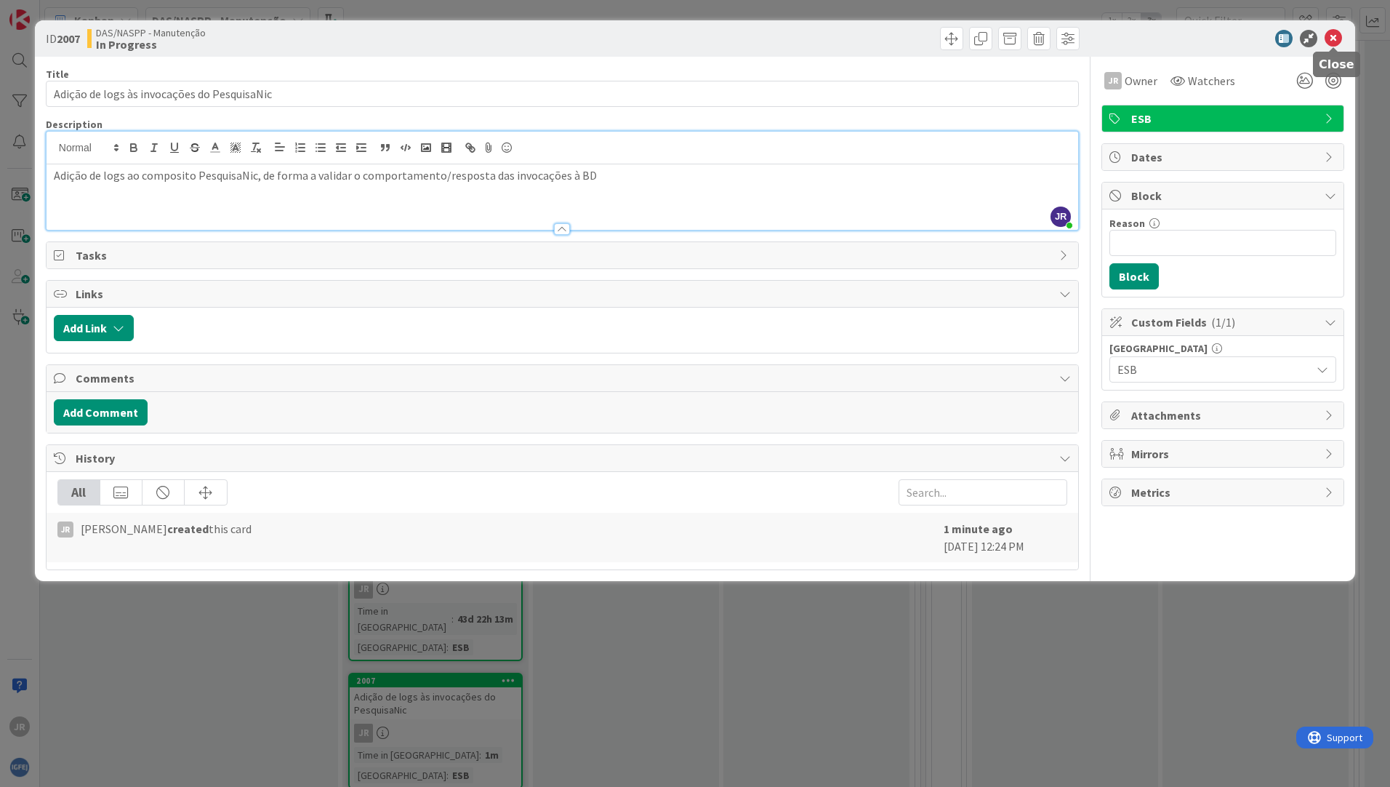
click at [1329, 40] on icon at bounding box center [1333, 38] width 17 height 17
